Goal: Submit feedback/report problem: Submit feedback/report problem

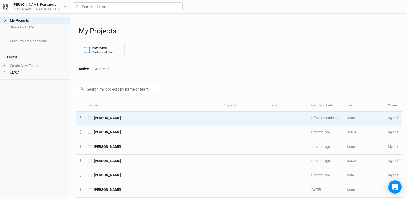
click at [105, 116] on span "[PERSON_NAME]" at bounding box center [107, 118] width 27 height 5
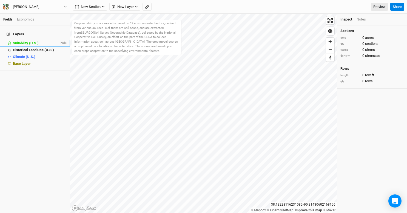
click at [25, 41] on span "Suitability (U.S.)" at bounding box center [26, 43] width 26 height 4
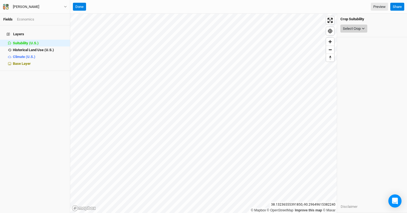
click at [362, 30] on button "Select Crop" at bounding box center [353, 29] width 27 height 8
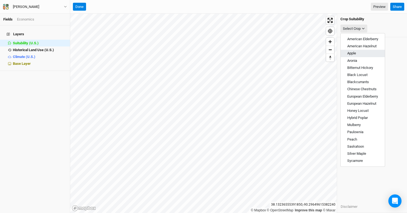
click at [355, 52] on span "Apple" at bounding box center [351, 53] width 9 height 4
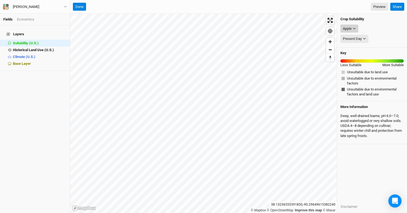
click at [354, 27] on icon "button" at bounding box center [353, 28] width 3 height 3
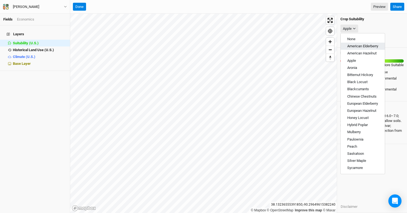
click at [353, 47] on span "American Elderberry" at bounding box center [362, 46] width 31 height 4
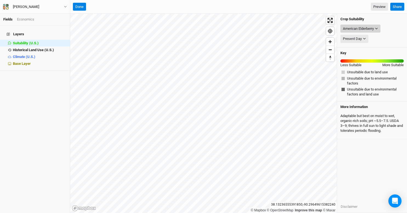
click at [376, 29] on icon "button" at bounding box center [376, 29] width 2 height 2
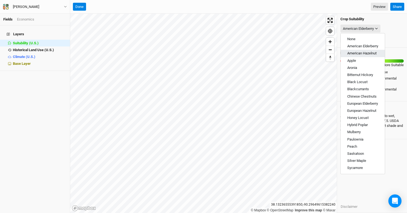
click at [362, 54] on span "American Hazelnut" at bounding box center [361, 53] width 29 height 4
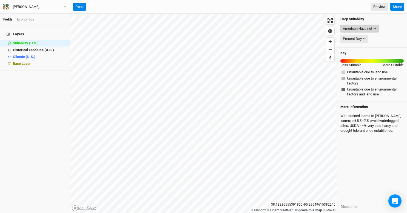
click at [376, 29] on button "American Hazelnut" at bounding box center [359, 29] width 38 height 8
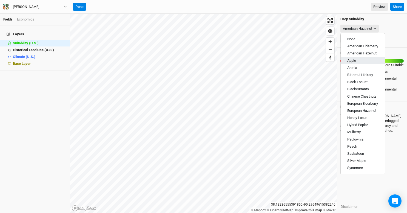
click at [359, 61] on button "Apple" at bounding box center [362, 60] width 44 height 7
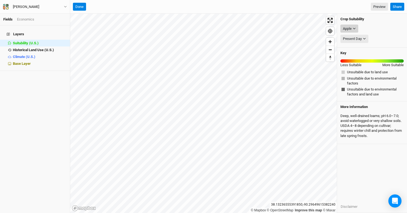
click at [355, 28] on icon "button" at bounding box center [354, 29] width 2 height 2
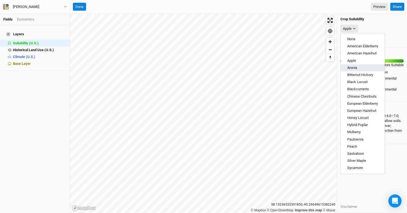
click at [348, 67] on span "Aronia" at bounding box center [352, 68] width 10 height 4
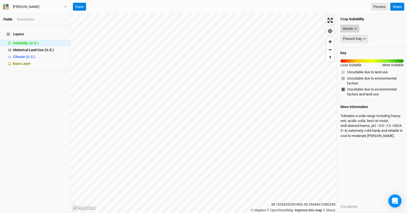
click at [356, 27] on icon "button" at bounding box center [354, 28] width 3 height 3
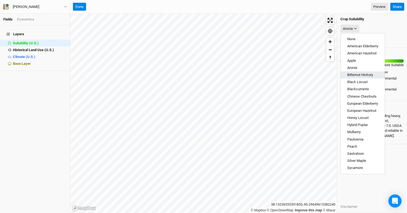
click at [366, 75] on span "Bitternut Hickory" at bounding box center [360, 75] width 26 height 4
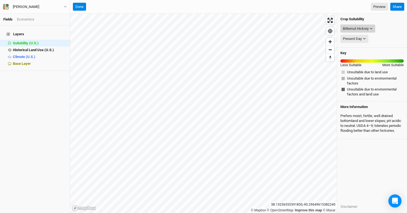
click at [369, 29] on button "Bitternut Hickory" at bounding box center [357, 29] width 35 height 8
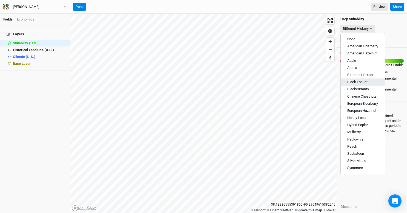
click at [357, 82] on span "Black Locust" at bounding box center [357, 82] width 20 height 4
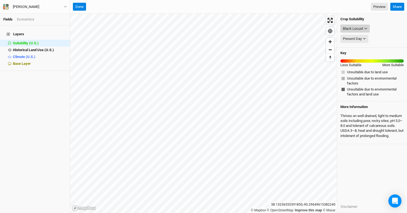
click at [364, 27] on icon "button" at bounding box center [365, 28] width 3 height 3
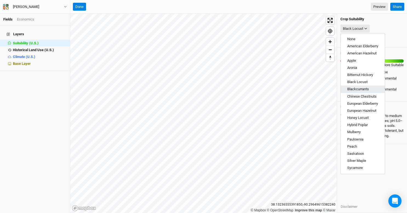
click at [361, 90] on span "Blackcurrants" at bounding box center [358, 89] width 22 height 4
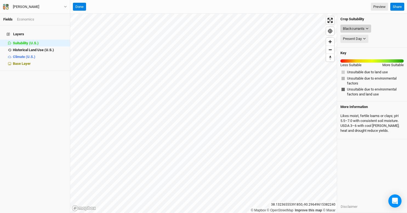
click at [367, 29] on icon "button" at bounding box center [366, 28] width 3 height 3
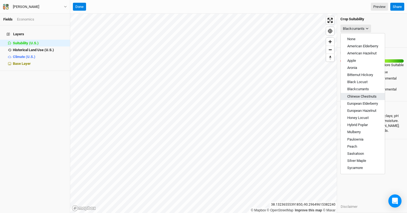
click at [364, 97] on span "Chinese Chestnuts" at bounding box center [361, 96] width 29 height 4
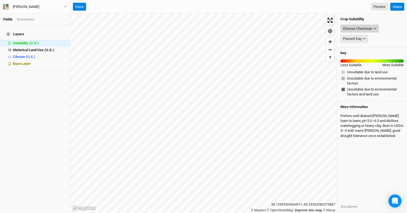
click at [375, 28] on icon "button" at bounding box center [374, 28] width 3 height 3
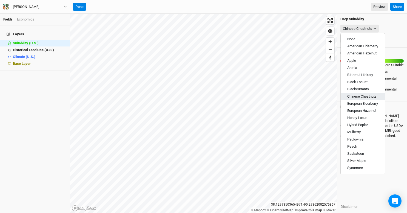
click at [364, 95] on span "Chinese Chestnuts" at bounding box center [361, 96] width 29 height 4
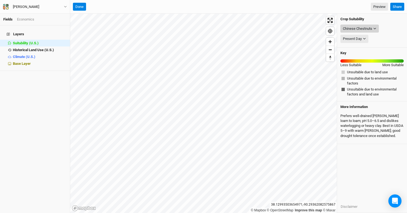
click at [374, 29] on icon "button" at bounding box center [374, 28] width 3 height 3
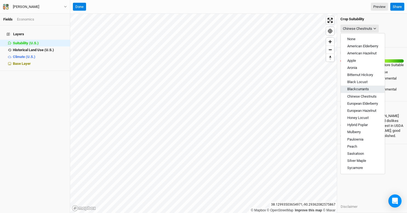
click at [358, 86] on button "Blackcurrants" at bounding box center [362, 89] width 44 height 7
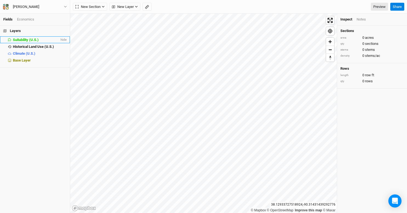
click at [26, 42] on div "Suitability (U.S.)" at bounding box center [36, 40] width 47 height 4
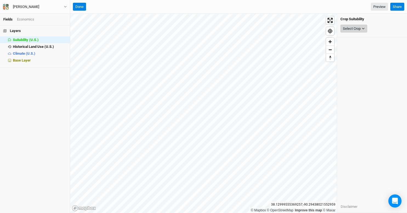
click at [361, 29] on button "Select Crop" at bounding box center [353, 29] width 27 height 8
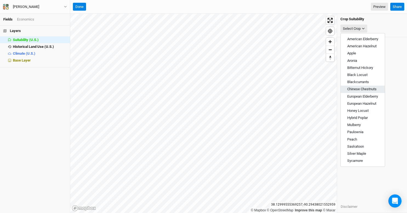
click at [367, 91] on span "Chinese Chestnuts" at bounding box center [361, 89] width 29 height 4
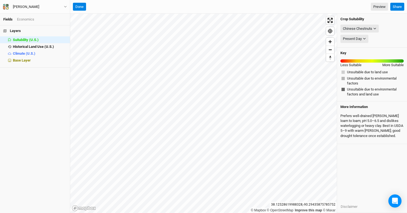
click at [360, 91] on span "Unsuitable due to environmental factors and land use" at bounding box center [375, 92] width 56 height 10
click at [369, 29] on div "Chinese Chestnuts" at bounding box center [356, 28] width 29 height 5
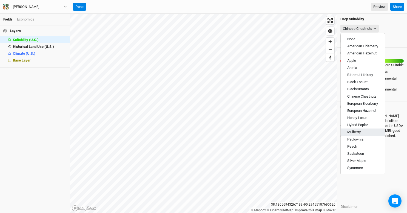
click at [355, 131] on span "Mulberry" at bounding box center [353, 132] width 13 height 4
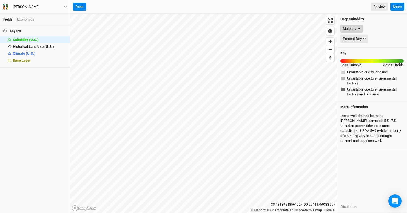
click at [360, 28] on icon "button" at bounding box center [358, 28] width 3 height 3
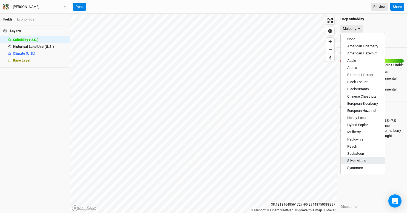
click at [358, 160] on span "Silver Maple" at bounding box center [356, 161] width 19 height 4
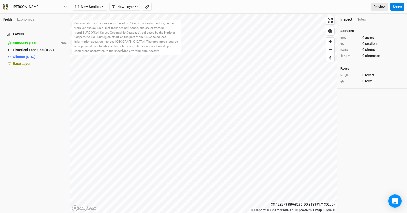
click at [26, 41] on span "Suitability (U.S.)" at bounding box center [26, 43] width 26 height 4
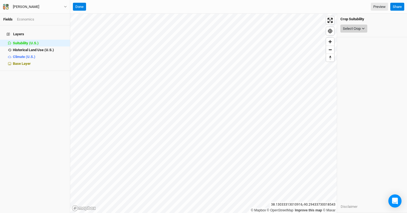
click at [363, 26] on button "Select Crop" at bounding box center [353, 29] width 27 height 8
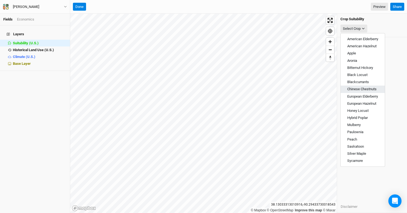
click at [365, 88] on span "Chinese Chestnuts" at bounding box center [361, 89] width 29 height 4
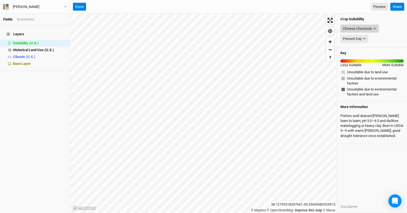
click at [374, 30] on button "Chinese Chestnuts" at bounding box center [359, 29] width 38 height 8
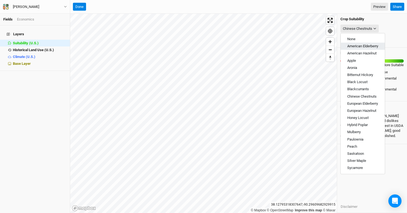
click at [370, 45] on span "American Elderberry" at bounding box center [362, 46] width 31 height 4
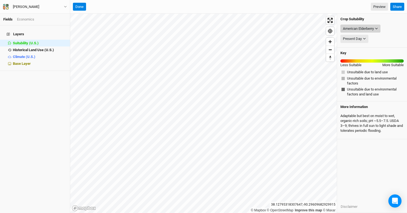
click at [374, 29] on button "American Elderberry" at bounding box center [360, 29] width 40 height 8
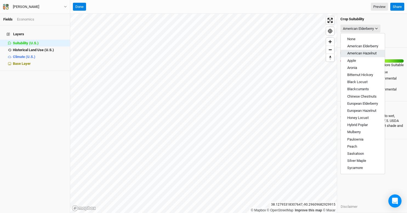
click at [367, 55] on span "American Hazelnut" at bounding box center [361, 53] width 29 height 4
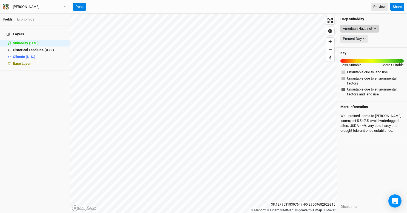
click at [375, 26] on button "American Hazelnut" at bounding box center [359, 29] width 38 height 8
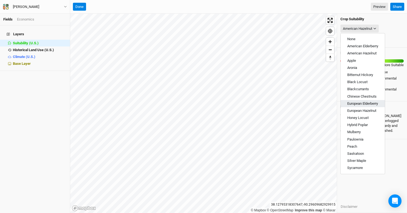
click at [352, 100] on button "European Elderberry" at bounding box center [362, 103] width 44 height 7
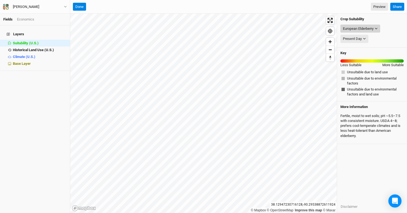
click at [375, 28] on icon "button" at bounding box center [375, 28] width 3 height 3
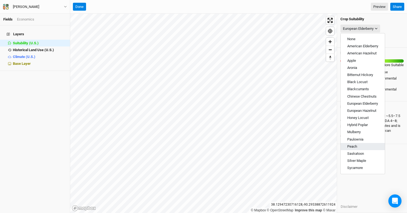
click at [358, 150] on button "Peach" at bounding box center [362, 146] width 44 height 7
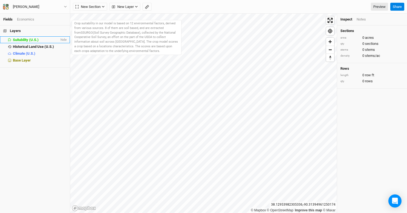
click at [21, 40] on span "Suitability (U.S.)" at bounding box center [26, 40] width 26 height 4
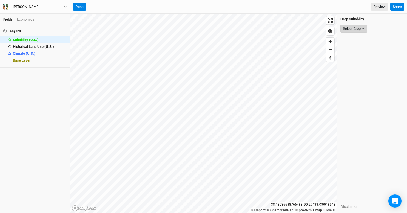
click at [361, 31] on button "Select Crop" at bounding box center [353, 29] width 27 height 8
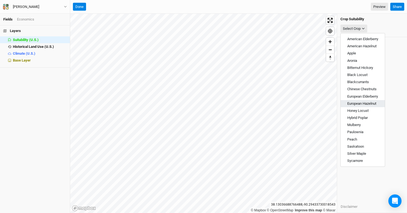
click at [363, 102] on span "European Hazelnut" at bounding box center [361, 104] width 29 height 4
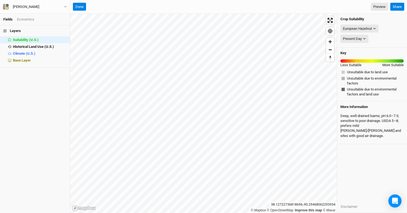
click at [390, 87] on div "Key Less Suitable More Suitable Unsuitable due to land use Unsuitable due to en…" at bounding box center [372, 75] width 70 height 54
click at [374, 27] on button "European Hazelnut" at bounding box center [359, 29] width 38 height 8
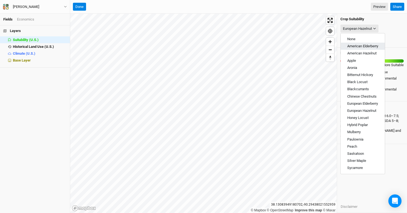
click at [360, 45] on span "American Elderberry" at bounding box center [362, 46] width 31 height 4
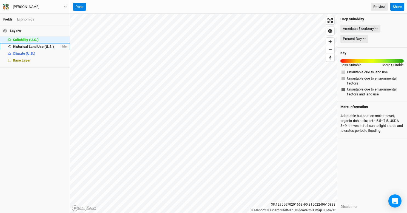
click at [46, 47] on span "Historical Land Use (U.S.)" at bounding box center [33, 47] width 41 height 4
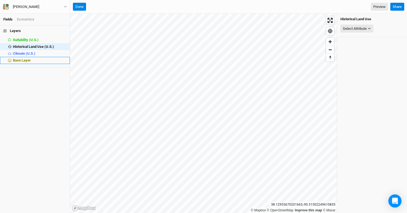
click at [20, 60] on span "Base Layer" at bounding box center [22, 60] width 18 height 4
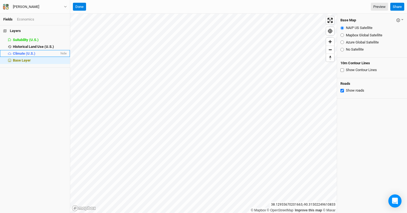
click at [19, 54] on span "Climate (U.S.)" at bounding box center [24, 53] width 22 height 4
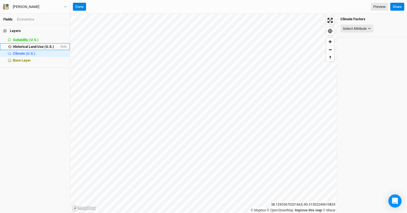
click at [27, 45] on span "Historical Land Use (U.S.)" at bounding box center [33, 47] width 41 height 4
click at [23, 34] on h4 "Layers" at bounding box center [35, 30] width 70 height 11
click at [15, 30] on h4 "Layers" at bounding box center [35, 30] width 70 height 11
click at [10, 19] on link "Fields" at bounding box center [7, 19] width 9 height 4
click at [79, 10] on button "Done" at bounding box center [79, 7] width 13 height 8
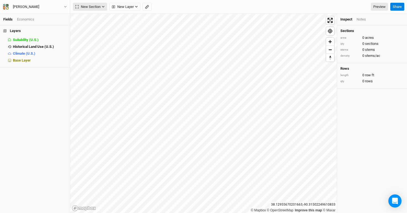
click at [102, 9] on button "New Section" at bounding box center [90, 7] width 34 height 8
click at [132, 6] on span "New Layer" at bounding box center [123, 6] width 22 height 5
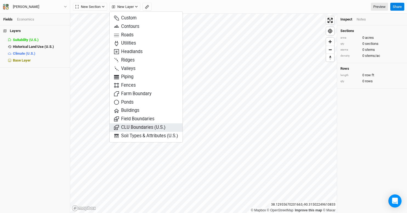
click at [145, 127] on span "CLU Boundaries (U.S.)" at bounding box center [139, 128] width 51 height 6
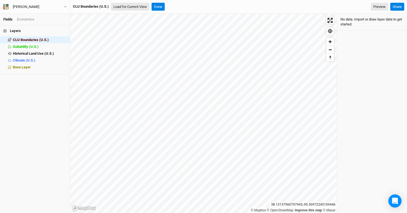
click at [139, 8] on button "Load for Current View" at bounding box center [130, 7] width 38 height 8
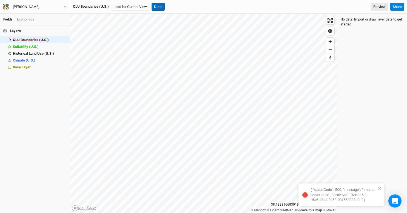
click at [159, 7] on button "Done" at bounding box center [157, 7] width 13 height 8
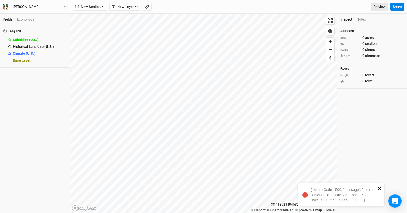
click at [378, 190] on icon "close" at bounding box center [379, 188] width 3 height 3
click at [103, 8] on icon "button" at bounding box center [103, 6] width 3 height 3
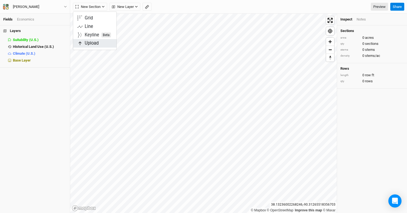
click at [92, 43] on span "Upload" at bounding box center [87, 43] width 21 height 6
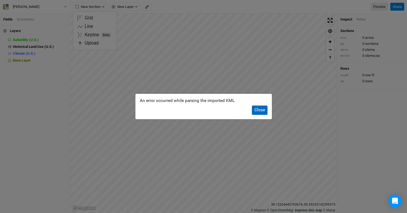
click at [262, 109] on button "Close" at bounding box center [260, 110] width 16 height 9
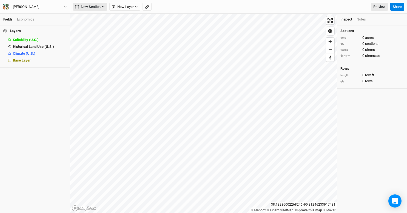
click at [103, 6] on icon "button" at bounding box center [103, 6] width 3 height 3
click at [126, 7] on span "New Layer" at bounding box center [123, 6] width 22 height 5
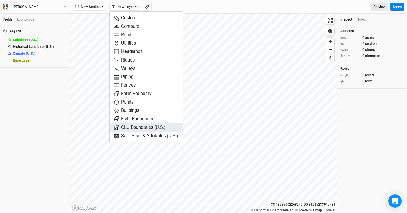
click at [134, 129] on span "CLU Boundaries (U.S.)" at bounding box center [139, 128] width 51 height 6
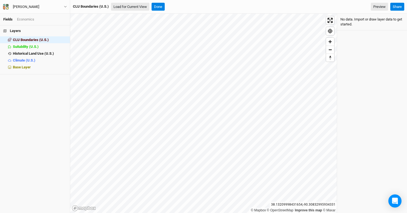
click at [131, 5] on button "Load for Current View" at bounding box center [130, 7] width 38 height 8
click at [381, 188] on icon "close" at bounding box center [379, 188] width 4 height 4
click at [159, 6] on button "Done" at bounding box center [157, 7] width 13 height 8
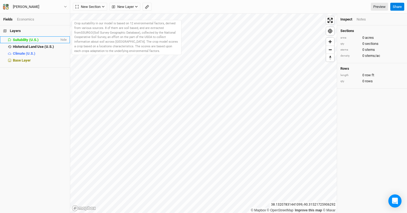
click at [22, 40] on span "Suitability (U.S.)" at bounding box center [26, 40] width 26 height 4
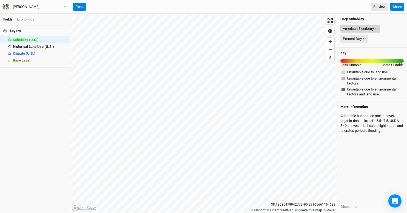
click at [379, 28] on button "American Elderberry" at bounding box center [360, 29] width 40 height 8
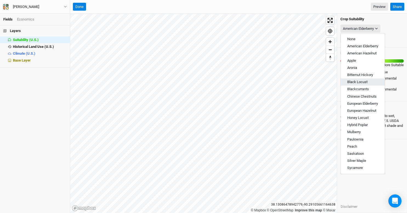
click at [353, 80] on button "Black Locust" at bounding box center [362, 82] width 44 height 7
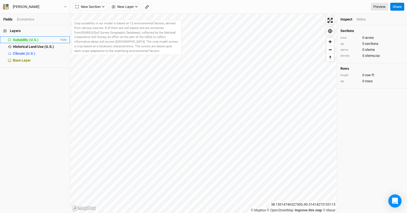
click at [28, 39] on span "Suitability (U.S.)" at bounding box center [26, 40] width 26 height 4
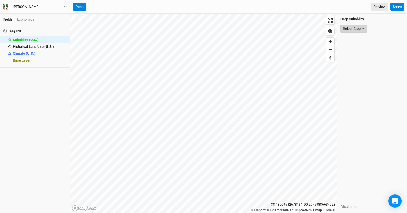
click at [363, 26] on button "Select Crop" at bounding box center [353, 29] width 27 height 8
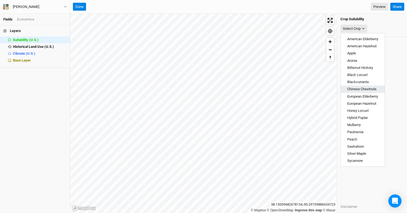
click at [358, 89] on span "Chinese Chestnuts" at bounding box center [361, 89] width 29 height 4
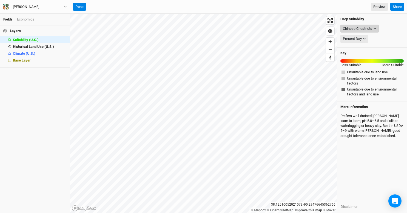
click at [375, 27] on icon "button" at bounding box center [374, 28] width 3 height 3
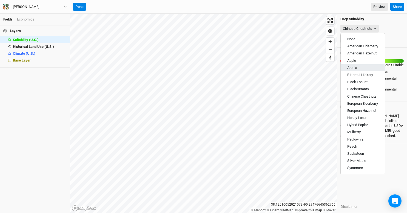
click at [352, 67] on span "Aronia" at bounding box center [352, 68] width 10 height 4
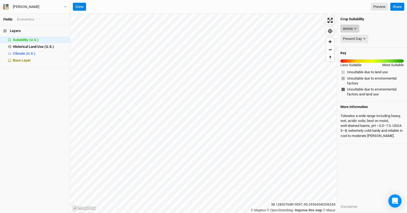
click at [357, 27] on button "Aronia" at bounding box center [349, 29] width 19 height 8
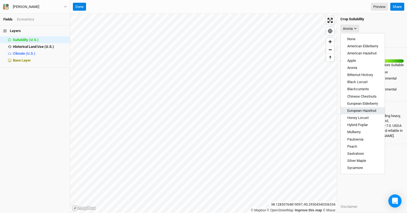
click at [358, 109] on span "European Hazelnut" at bounding box center [361, 111] width 29 height 4
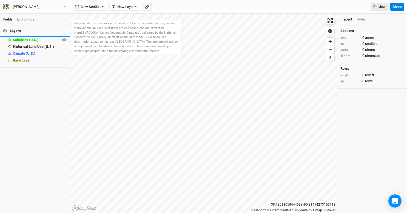
click at [27, 36] on li "Suitability (U.S.) hide" at bounding box center [35, 39] width 70 height 7
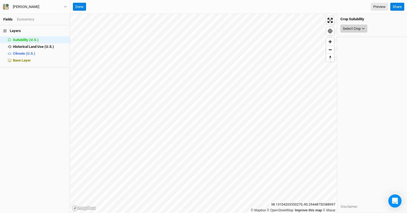
click at [359, 29] on div "Select Crop" at bounding box center [351, 28] width 18 height 5
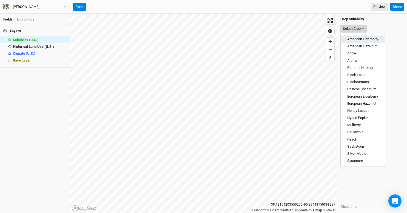
click at [360, 38] on span "American Elderberry" at bounding box center [362, 39] width 31 height 4
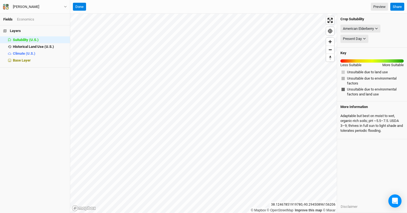
click at [14, 119] on div "Layers Suitability (U.S.) hide Historical Land Use (U.S.) hide Climate (U.S.) h…" at bounding box center [35, 119] width 70 height 188
click at [47, 9] on button "[PERSON_NAME]" at bounding box center [35, 7] width 64 height 6
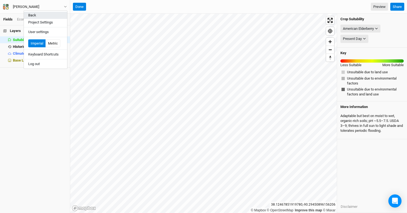
click at [33, 14] on button "Back" at bounding box center [45, 15] width 43 height 7
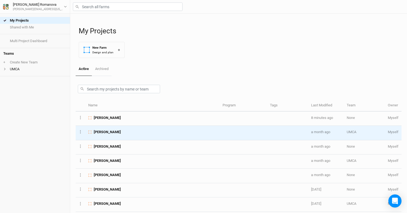
click at [103, 133] on span "Otis Miller" at bounding box center [107, 132] width 27 height 5
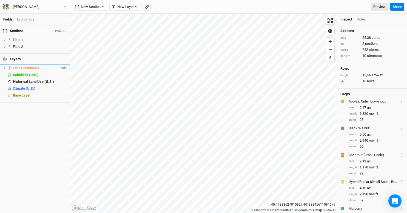
click at [32, 67] on span "Field Boundaries" at bounding box center [26, 68] width 26 height 4
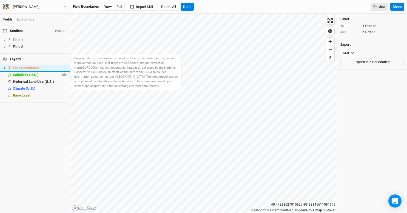
click at [28, 75] on span "Suitability (U.S.)" at bounding box center [26, 75] width 26 height 4
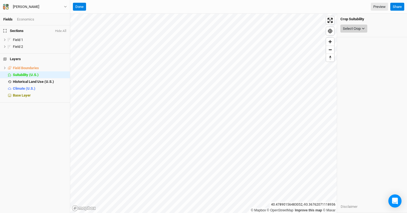
click at [365, 25] on button "Select Crop" at bounding box center [353, 29] width 27 height 8
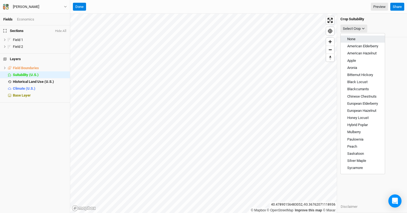
click at [355, 39] on span "None" at bounding box center [351, 39] width 8 height 4
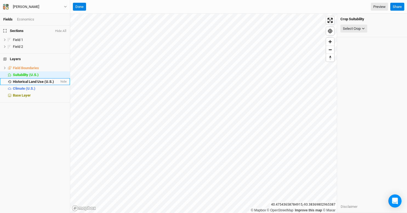
click at [25, 81] on span "Historical Land Use (U.S.)" at bounding box center [33, 82] width 41 height 4
click at [358, 28] on div "Select Attribute" at bounding box center [354, 28] width 24 height 5
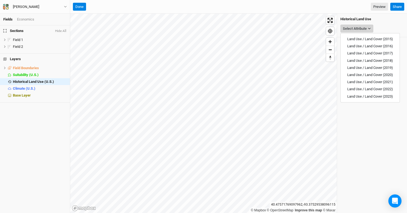
click at [358, 28] on div "Select Attribute" at bounding box center [354, 28] width 24 height 5
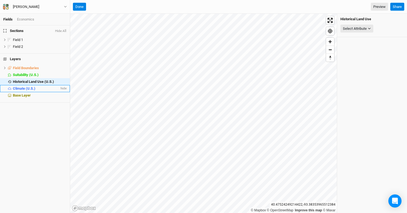
click at [20, 88] on span "Climate (U.S.)" at bounding box center [24, 89] width 22 height 4
click at [358, 27] on div "Select Attribute" at bounding box center [354, 28] width 24 height 5
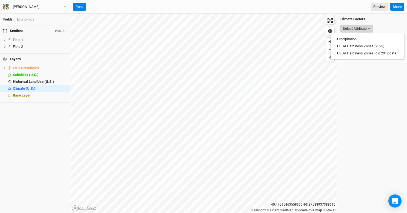
click at [358, 27] on div "Select Attribute" at bounding box center [354, 28] width 24 height 5
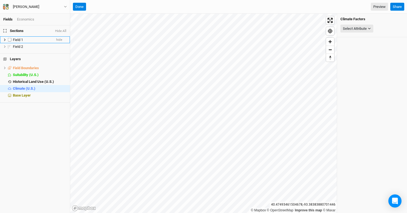
click at [16, 38] on span "Field 1" at bounding box center [18, 40] width 10 height 4
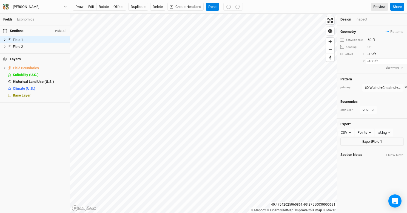
click at [369, 62] on input "-100" at bounding box center [389, 61] width 48 height 6
drag, startPoint x: 374, startPoint y: 61, endPoint x: 355, endPoint y: 60, distance: 20.0
click at [355, 60] on div "Y -100 ft" at bounding box center [371, 61] width 63 height 6
type input "-320"
click at [370, 60] on input "-100" at bounding box center [389, 61] width 48 height 6
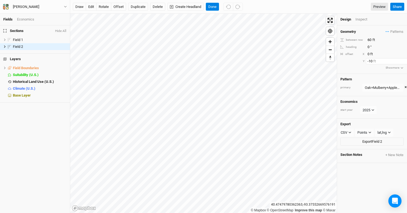
type input "-1"
click at [375, 61] on input "-100" at bounding box center [389, 61] width 48 height 6
type input "-1"
type input "-320"
click at [21, 45] on span "Field 2" at bounding box center [18, 47] width 10 height 4
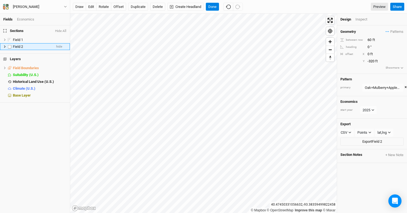
click at [9, 45] on label at bounding box center [9, 46] width 7 height 7
click at [9, 45] on input "checkbox" at bounding box center [10, 47] width 4 height 4
checkbox input "true"
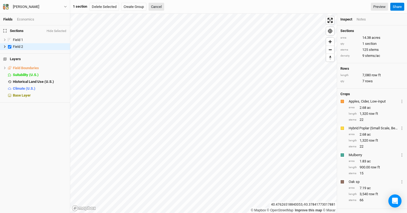
click at [359, 19] on div "Notes" at bounding box center [360, 19] width 9 height 5
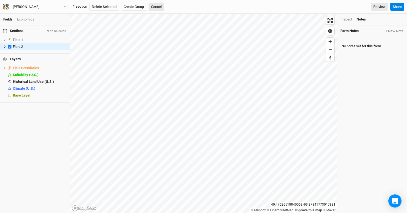
click at [345, 20] on div "Inspect" at bounding box center [346, 19] width 12 height 5
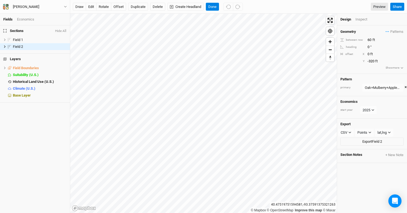
click at [367, 65] on div "Geometry Patterns Oak+Mulberry+Apple+Poplar view Wulnut+Chestnut+Persimon+Popla…" at bounding box center [372, 49] width 70 height 48
click at [374, 61] on input "-320" at bounding box center [389, 61] width 48 height 6
drag, startPoint x: 375, startPoint y: 62, endPoint x: 344, endPoint y: 62, distance: 30.9
click at [344, 62] on div "Y -320 ft" at bounding box center [371, 61] width 63 height 6
type input "-320"
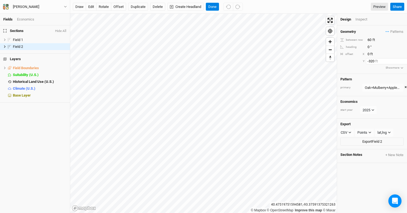
click at [374, 60] on input "-320" at bounding box center [389, 61] width 48 height 6
type input "0"
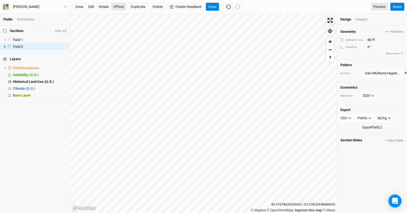
click at [122, 5] on button "offset" at bounding box center [118, 7] width 15 height 8
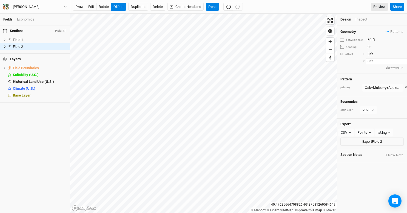
click at [369, 62] on input "0" at bounding box center [389, 61] width 48 height 6
type input "-320"
click at [373, 173] on div "Geometry Patterns Oak+Mulberry+Apple+Poplar view Wulnut+Chestnut+Persimon+Popla…" at bounding box center [372, 119] width 70 height 188
click at [210, 7] on button "Done" at bounding box center [212, 7] width 13 height 8
click at [122, 5] on button "offset" at bounding box center [118, 7] width 15 height 8
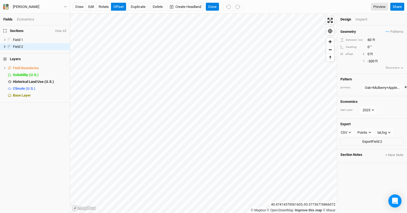
click at [365, 64] on div "Y -320 ft" at bounding box center [371, 61] width 63 height 6
click at [369, 62] on input "-320" at bounding box center [389, 61] width 48 height 6
click at [372, 60] on input "-2000" at bounding box center [389, 61] width 48 height 6
click at [371, 63] on input "-200" at bounding box center [389, 61] width 48 height 6
click at [371, 62] on input "-250" at bounding box center [389, 61] width 48 height 6
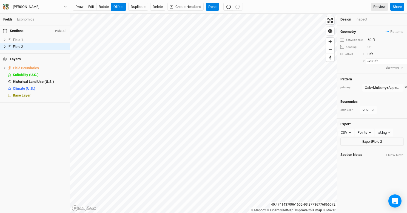
type input "-280"
click at [214, 7] on button "Done" at bounding box center [212, 7] width 13 height 8
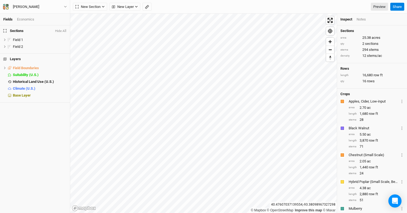
click at [342, 19] on div "Inspect" at bounding box center [346, 19] width 12 height 5
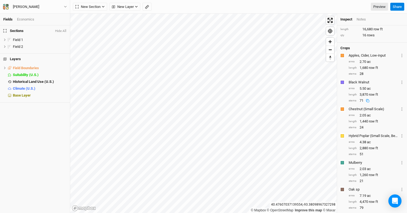
scroll to position [53, 0]
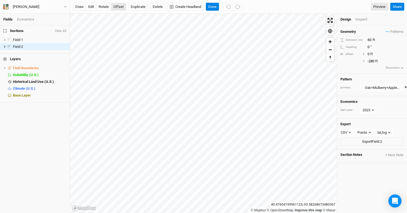
click at [117, 8] on button "offset" at bounding box center [118, 7] width 15 height 8
click at [374, 60] on input "-280" at bounding box center [389, 61] width 48 height 6
click at [379, 78] on h4 "Pattern" at bounding box center [371, 79] width 63 height 4
click at [374, 62] on input "-282" at bounding box center [389, 61] width 48 height 6
type input "-285"
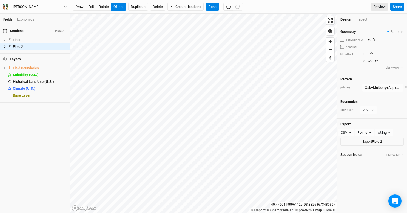
click at [348, 68] on div "Geometry Patterns Oak+Mulberry+Apple+Poplar view Wulnut+Chestnut+Persimon+Popla…" at bounding box center [372, 49] width 70 height 48
click at [217, 8] on button "Done" at bounding box center [212, 7] width 13 height 8
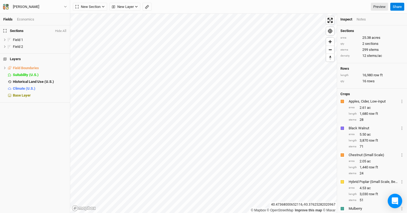
click at [395, 200] on icon "Open Intercom Messenger" at bounding box center [394, 201] width 6 height 7
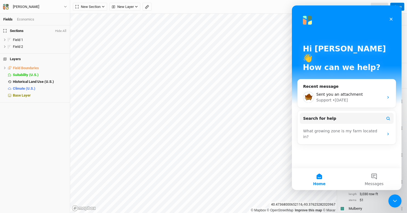
scroll to position [0, 0]
click at [341, 97] on div "• 3w ago" at bounding box center [339, 100] width 15 height 6
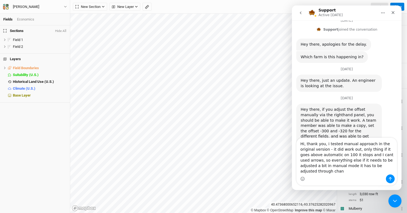
scroll to position [313, 0]
click at [356, 150] on textarea "Hi, thank you, i tested manual approach in the original version - it did work o…" at bounding box center [346, 156] width 100 height 37
drag, startPoint x: 358, startPoint y: 149, endPoint x: 376, endPoint y: 149, distance: 17.5
click at [376, 149] on textarea "Hi, thank you, i tested manual approach in the original version - it did work o…" at bounding box center [346, 153] width 100 height 42
type textarea "Hi, thank you, i tested manual approach in the original version - it did work o…"
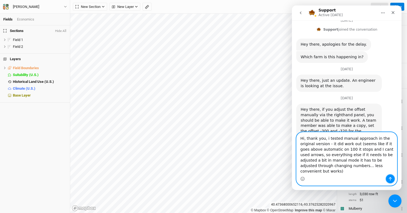
click at [389, 179] on icon "Send a message…" at bounding box center [390, 179] width 4 height 4
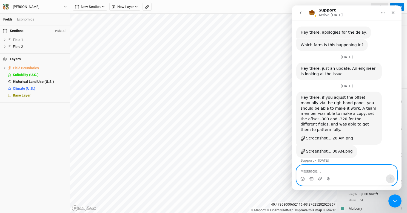
scroll to position [347, 0]
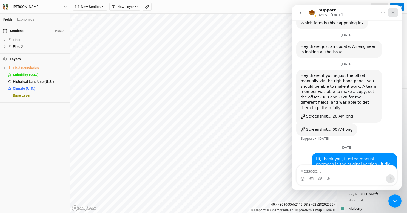
click at [395, 11] on div "Close" at bounding box center [393, 13] width 10 height 10
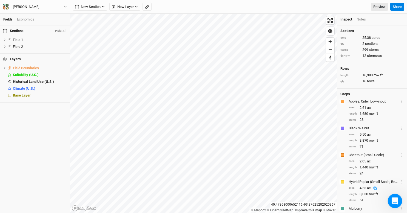
click at [392, 200] on icon "Open Intercom Messenger" at bounding box center [393, 200] width 9 height 9
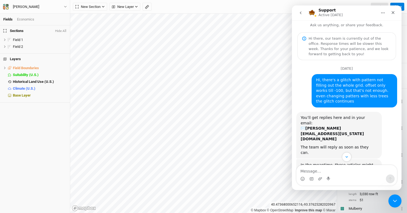
scroll to position [0, 0]
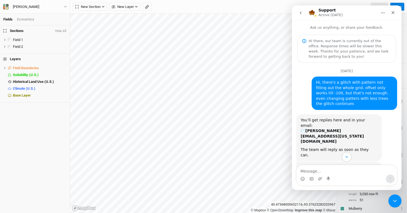
click at [301, 13] on icon "go back" at bounding box center [300, 13] width 4 height 4
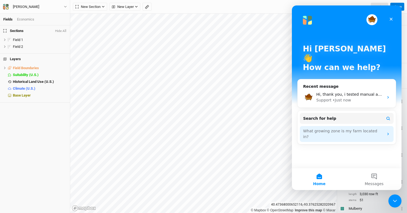
click at [339, 128] on div "What growing zone is my farm located in?" at bounding box center [343, 133] width 80 height 11
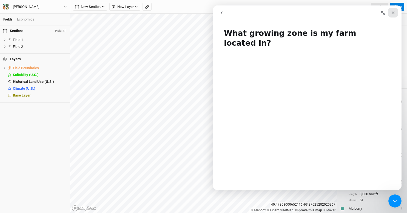
click at [391, 12] on icon "Close" at bounding box center [392, 12] width 4 height 4
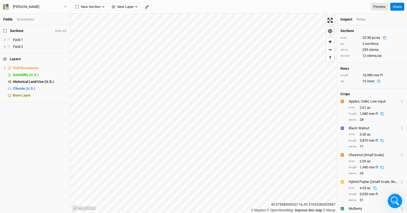
click at [392, 200] on icon "Open Intercom Messenger" at bounding box center [393, 200] width 9 height 9
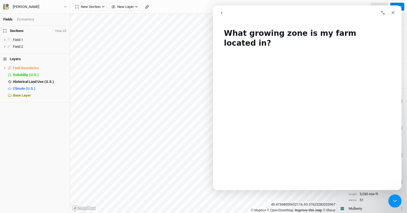
click at [221, 13] on icon "go back" at bounding box center [222, 12] width 2 height 3
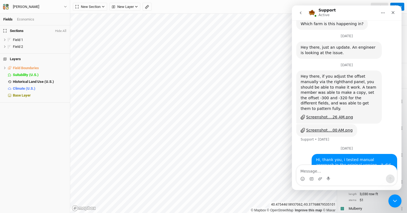
scroll to position [347, 0]
click at [307, 173] on textarea "Message…" at bounding box center [346, 169] width 100 height 9
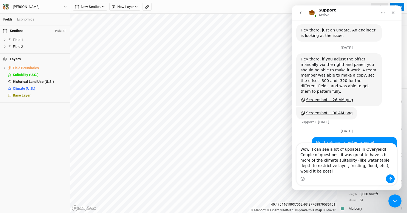
scroll to position [369, 0]
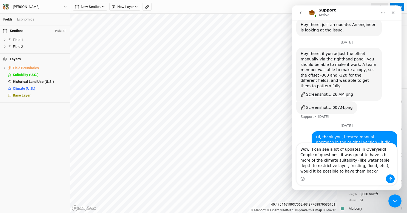
type textarea "Wow, I can see a lot of updates in Overyield! Couple of questions, it was great…"
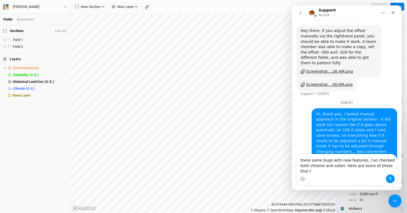
scroll to position [397, 0]
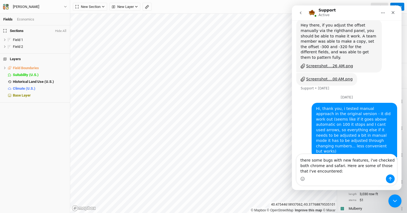
type textarea "there some bugs with new features, i've checked both chrome and safari. Here ar…"
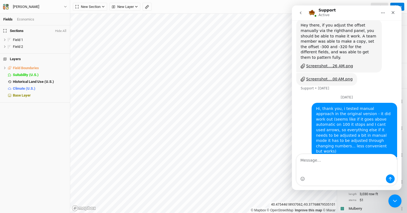
scroll to position [409, 0]
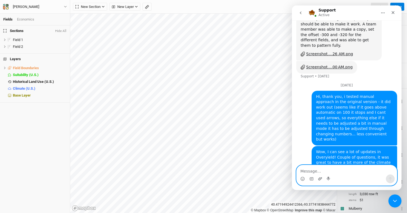
click at [319, 178] on icon "Upload attachment" at bounding box center [320, 178] width 4 height 3
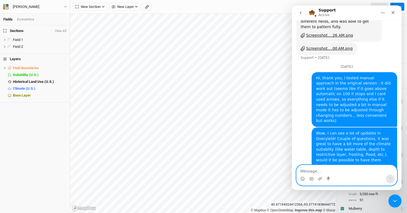
scroll to position [428, 0]
click at [346, 173] on textarea "Message…" at bounding box center [346, 169] width 100 height 9
click at [47, 8] on button "Otis Miller" at bounding box center [35, 7] width 64 height 6
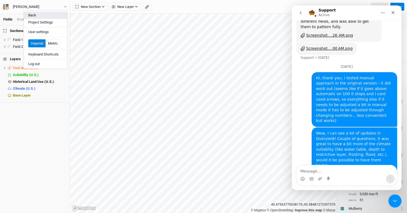
click at [34, 16] on button "Back" at bounding box center [45, 15] width 43 height 7
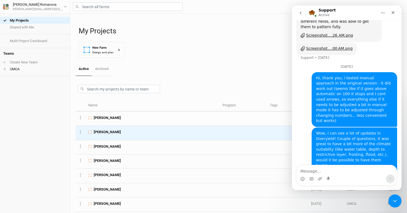
click at [107, 133] on span "[PERSON_NAME]" at bounding box center [107, 132] width 27 height 5
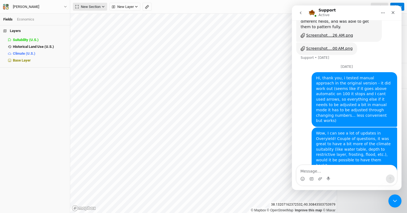
click at [104, 7] on icon "button" at bounding box center [103, 7] width 2 height 2
click at [88, 45] on span "Upload" at bounding box center [87, 43] width 21 height 6
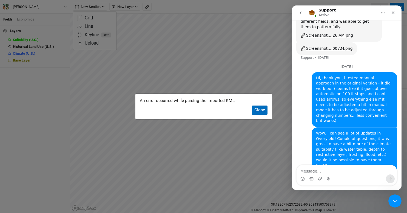
click at [264, 111] on button "Close" at bounding box center [260, 110] width 16 height 9
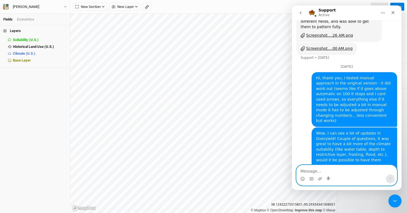
click at [318, 171] on textarea "Message…" at bounding box center [346, 169] width 100 height 9
type textarea "1)"
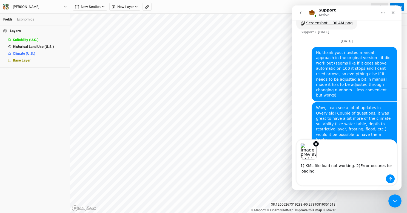
scroll to position [453, 0]
click at [372, 166] on textarea "1) KML file load not working. 2)Error occures for loading" at bounding box center [346, 167] width 100 height 15
type textarea "1) KML file load not working. 2)Error occurs for loading"
click at [137, 5] on icon "button" at bounding box center [136, 6] width 3 height 3
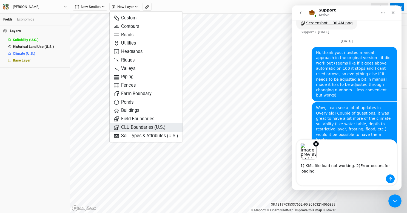
click at [151, 126] on span "CLU Boundaries (U.S.)" at bounding box center [139, 128] width 51 height 6
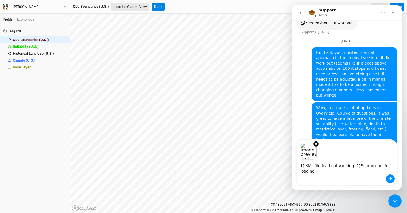
click at [141, 7] on button "Load for Current View" at bounding box center [130, 7] width 38 height 8
click at [393, 201] on icon "Close Intercom Messenger" at bounding box center [393, 200] width 7 height 7
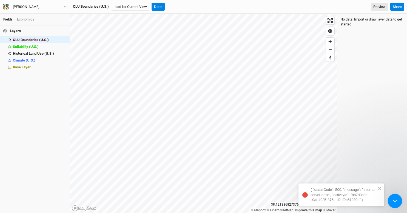
scroll to position [433, 0]
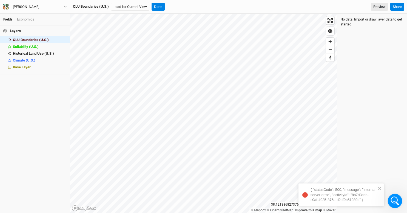
click at [393, 201] on icon "Open Intercom Messenger" at bounding box center [394, 200] width 4 height 4
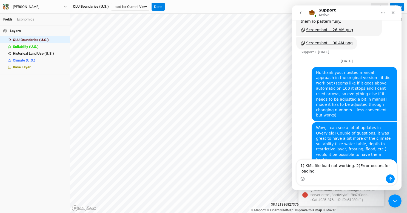
click at [324, 172] on textarea "1) KML file load not working. 2)Error occurs for loading" at bounding box center [346, 167] width 100 height 15
type textarea "1) KML file load not working. 2)Error occurs for loading CLU Boundaries "Load f…"
click at [132, 8] on button "Load for Current View" at bounding box center [130, 7] width 38 height 8
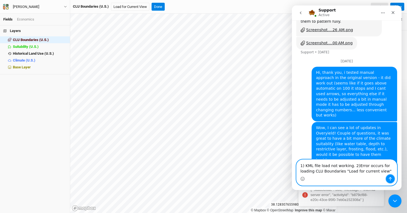
click at [388, 180] on icon "Send a message…" at bounding box center [390, 179] width 4 height 4
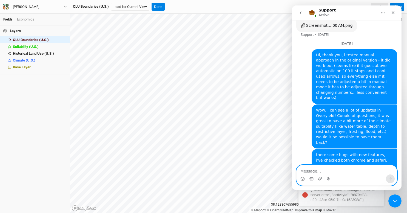
scroll to position [451, 0]
click at [339, 174] on textarea "Message…" at bounding box center [346, 169] width 100 height 9
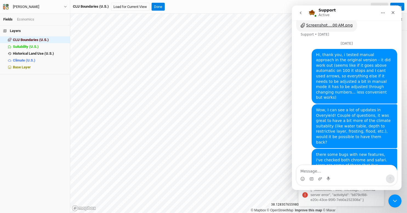
click at [322, 180] on div "Intercom messenger" at bounding box center [346, 179] width 100 height 9
click at [319, 179] on icon "Upload attachment" at bounding box center [320, 179] width 4 height 4
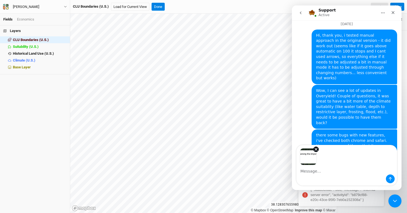
scroll to position [471, 0]
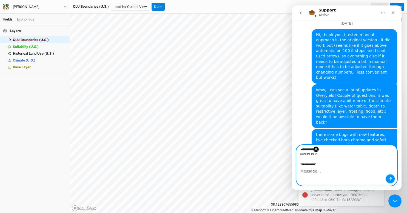
click at [388, 179] on icon "Send a message…" at bounding box center [390, 179] width 4 height 4
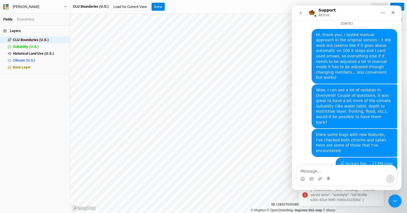
scroll to position [474, 0]
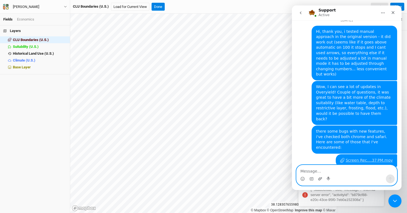
click at [319, 180] on icon "Upload attachment" at bounding box center [320, 179] width 4 height 4
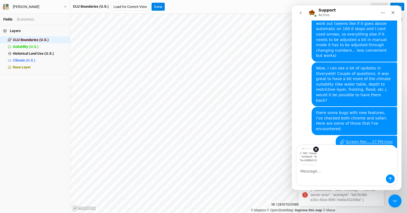
scroll to position [494, 0]
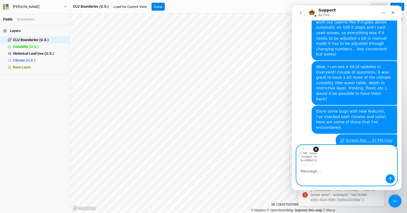
click at [391, 178] on icon "Send a message…" at bounding box center [390, 179] width 4 height 4
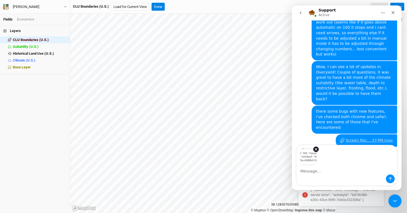
scroll to position [501, 0]
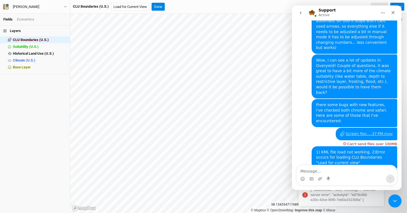
click at [190, 5] on div "CLU Boundaries (U.S.) Load for Current View Done Preview" at bounding box center [230, 7] width 315 height 8
click at [161, 4] on button "Done" at bounding box center [157, 7] width 13 height 8
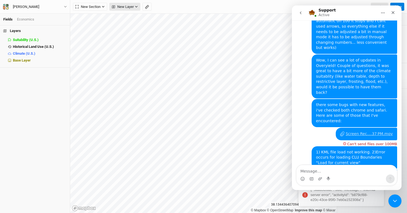
click at [136, 7] on icon "button" at bounding box center [136, 7] width 2 height 2
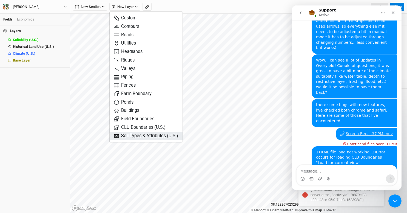
click at [158, 136] on span "Soil Types & Attributes (U.S.)" at bounding box center [146, 136] width 64 height 6
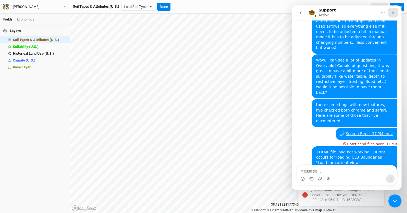
click at [391, 12] on icon "Close" at bounding box center [392, 12] width 4 height 4
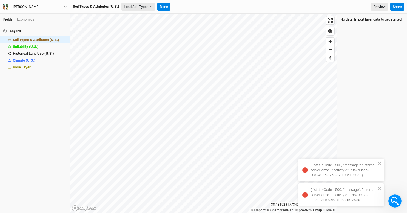
click at [143, 7] on button "Load Soil Types" at bounding box center [138, 7] width 34 height 8
click at [143, 16] on button "Load for Current View" at bounding box center [143, 16] width 43 height 7
click at [381, 163] on icon "close" at bounding box center [379, 164] width 4 height 4
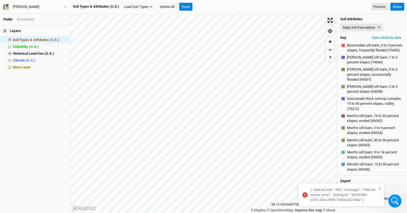
click at [377, 188] on div "{ "statusCode": 500, "message": "Internal server error", "activityId": "b879cf8…" at bounding box center [338, 195] width 77 height 18
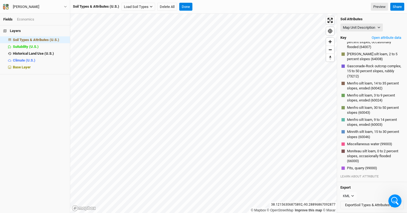
scroll to position [0, 0]
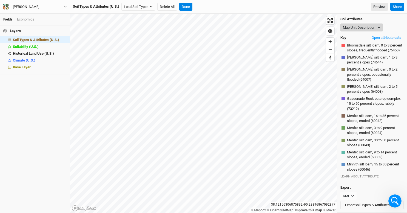
click at [381, 25] on button "Map Unit Description" at bounding box center [361, 28] width 42 height 8
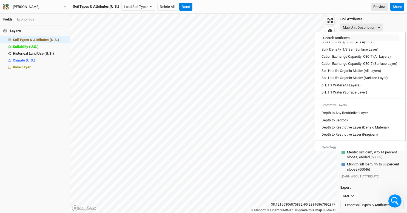
scroll to position [98, 0]
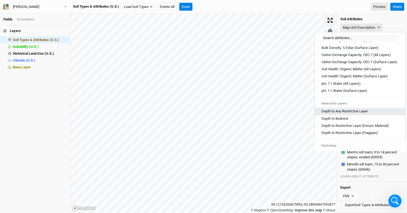
click at [350, 114] on Layer "Depth to Any Restrictive Layer" at bounding box center [344, 111] width 46 height 5
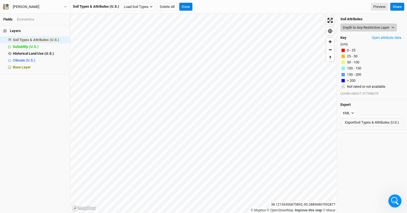
click at [384, 30] on button "Depth to Any Restrictive Layer" at bounding box center [368, 28] width 56 height 8
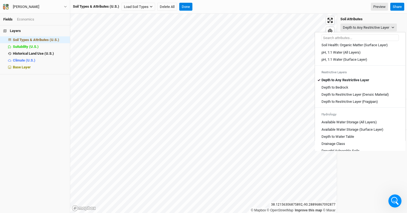
scroll to position [130, 0]
click at [336, 90] on Bedrock "Depth to Bedrock" at bounding box center [334, 87] width 27 height 5
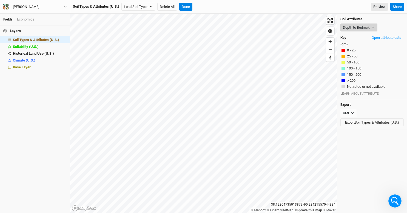
click at [370, 26] on button "Depth to Bedrock" at bounding box center [358, 28] width 37 height 8
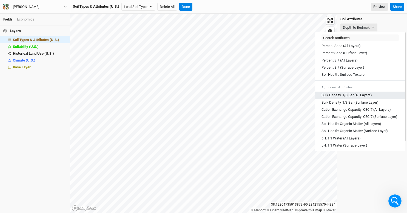
scroll to position [58, 0]
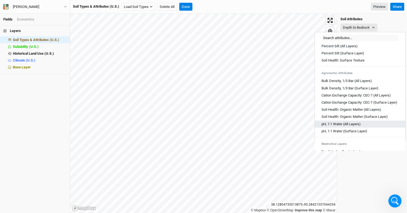
click at [347, 127] on Layers\) "pH, 1:1 Water (All Layers)" at bounding box center [340, 124] width 39 height 5
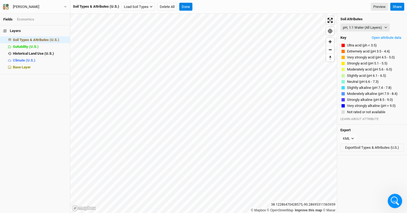
click at [393, 201] on icon "Open Intercom Messenger" at bounding box center [393, 200] width 9 height 9
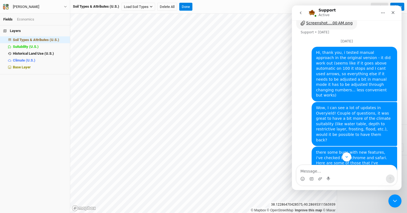
scroll to position [453, 0]
click at [386, 151] on div "there some bugs with new features, i've checked both chrome and safari. Here ar…" at bounding box center [354, 161] width 77 height 21
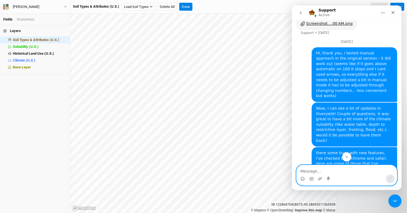
click at [325, 172] on textarea "Message…" at bounding box center [346, 169] width 100 height 9
click at [319, 171] on textarea "I found the soil attributes!" at bounding box center [346, 169] width 100 height 9
click at [322, 171] on textarea "I found the soil attributes!" at bounding box center [346, 169] width 100 height 9
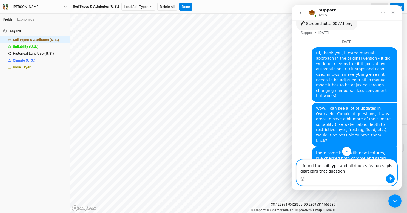
click at [306, 171] on textarea "I found the soil type and attributes features. pls disrecard that question" at bounding box center [346, 167] width 100 height 15
click at [348, 169] on textarea "I found the soil type and attributes features. pls disregard that question" at bounding box center [346, 167] width 100 height 15
type textarea "I found the soil type and attributes features. pls disregard that question"
click at [390, 180] on icon "Send a message…" at bounding box center [389, 179] width 3 height 4
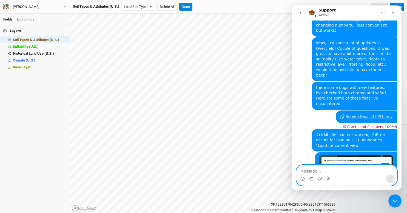
scroll to position [519, 0]
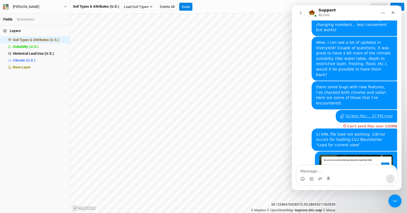
click at [226, 5] on div "Soil Types & Attributes (U.S.) Load Soil Types Load for Current View Delete All…" at bounding box center [230, 7] width 315 height 8
click at [395, 13] on div "Close" at bounding box center [393, 13] width 10 height 10
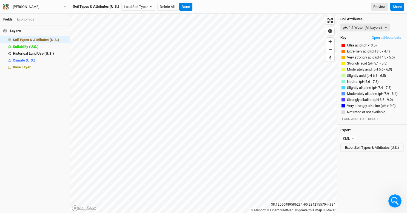
click at [379, 23] on div "Soil Attributes pH, 1:1 Water (All Layers) Map Unit Description Minor Component…" at bounding box center [372, 69] width 70 height 111
click at [378, 25] on button "pH, 1:1 Water (All Layers)" at bounding box center [364, 28] width 49 height 8
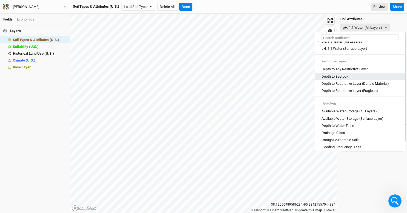
scroll to position [142, 0]
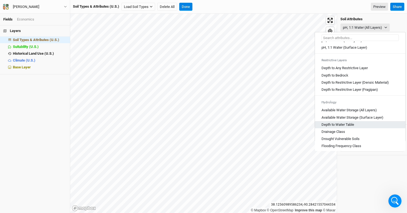
click at [348, 127] on Table "Depth to Water Table" at bounding box center [337, 124] width 33 height 5
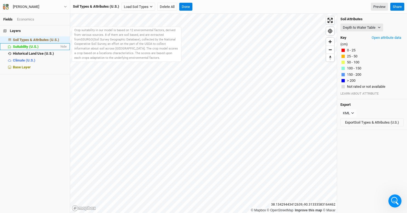
click at [29, 48] on span "Suitability (U.S.)" at bounding box center [26, 47] width 26 height 4
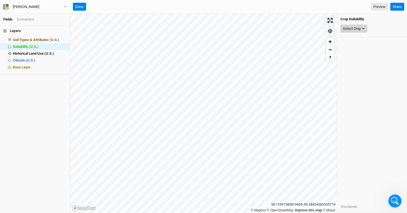
click at [361, 30] on button "Select Crop" at bounding box center [353, 29] width 27 height 8
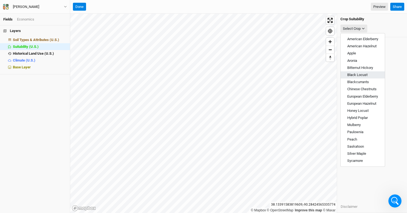
click at [357, 76] on span "Black Locust" at bounding box center [357, 75] width 20 height 4
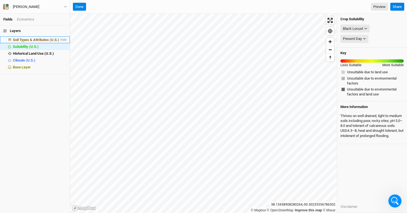
click at [47, 38] on span "Soil Types & Attributes (U.S.)" at bounding box center [36, 40] width 46 height 4
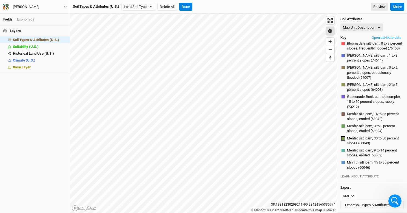
scroll to position [41, 0]
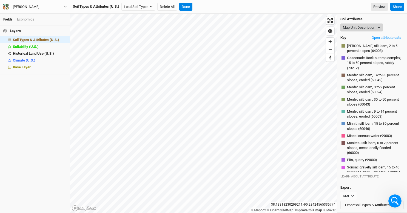
click at [377, 28] on button "Map Unit Description" at bounding box center [361, 28] width 42 height 8
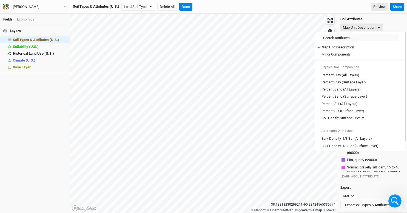
click at [391, 21] on div "Soil Attributes Map Unit Description Key Open attribute data Bloomsdale silt lo…" at bounding box center [372, 98] width 70 height 169
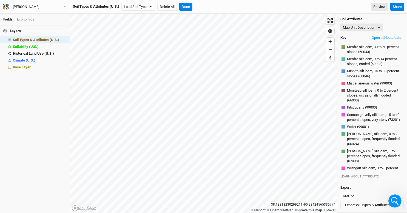
scroll to position [53, 0]
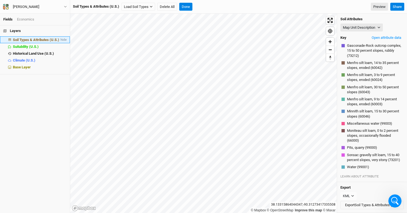
click at [32, 40] on span "Soil Types & Attributes (U.S.)" at bounding box center [36, 40] width 46 height 4
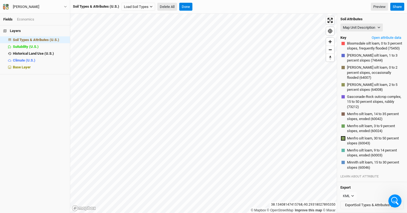
scroll to position [41, 0]
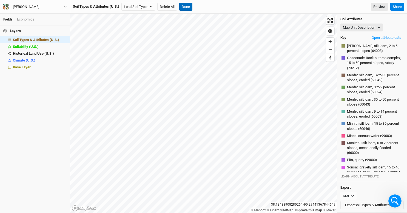
click at [188, 6] on button "Done" at bounding box center [185, 7] width 13 height 8
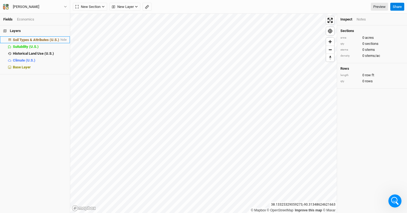
click at [44, 39] on span "Soil Types & Attributes (U.S.)" at bounding box center [36, 40] width 46 height 4
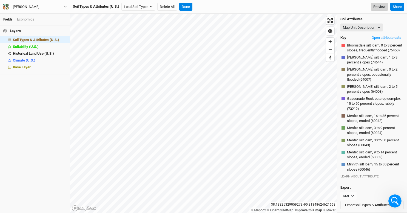
scroll to position [0, 0]
click at [377, 30] on button "Map Unit Description" at bounding box center [361, 28] width 42 height 8
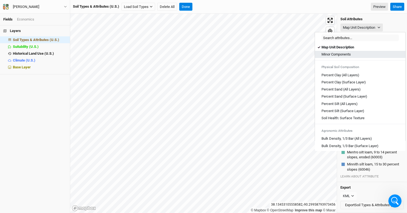
click at [337, 55] on Components "Minor Components" at bounding box center [335, 54] width 29 height 5
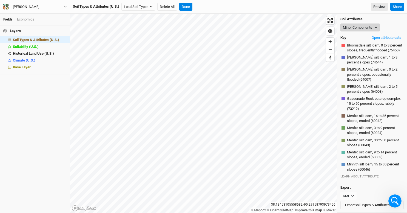
click at [374, 26] on button "Minor Components" at bounding box center [359, 28] width 39 height 8
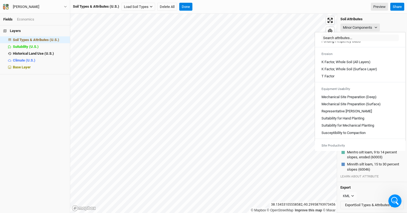
scroll to position [303, 0]
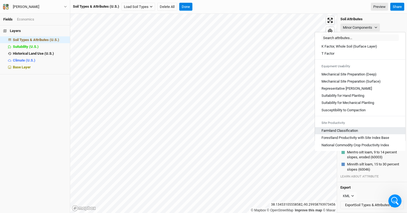
click at [341, 128] on Classification "Farmland Classification" at bounding box center [339, 130] width 36 height 5
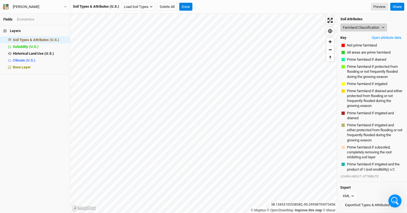
click at [372, 27] on button "Farmland Classification" at bounding box center [363, 28] width 47 height 8
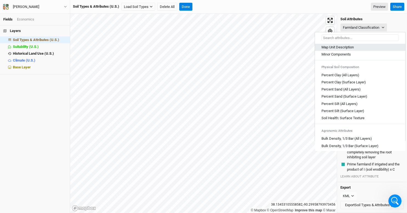
click at [340, 45] on Description "Map Unit Description" at bounding box center [337, 47] width 32 height 5
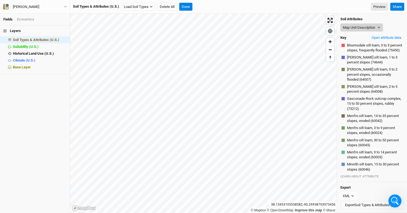
click at [377, 27] on button "Map Unit Description" at bounding box center [361, 28] width 42 height 8
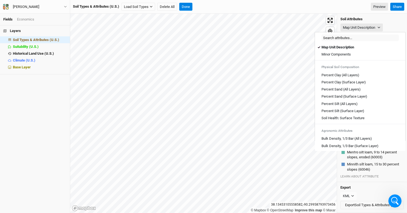
scroll to position [29, 0]
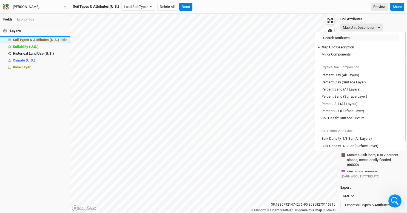
click at [63, 40] on span "hide" at bounding box center [62, 39] width 7 height 7
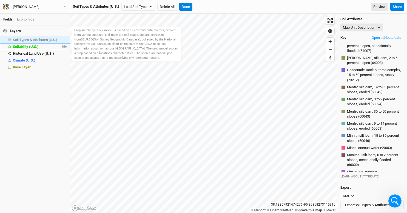
click at [26, 47] on span "Suitability (U.S.)" at bounding box center [26, 47] width 26 height 4
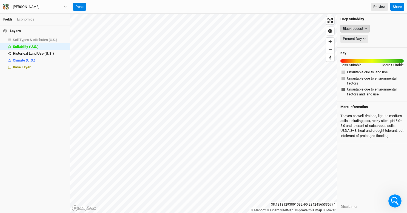
click at [364, 30] on button "Black Locust" at bounding box center [354, 29] width 29 height 8
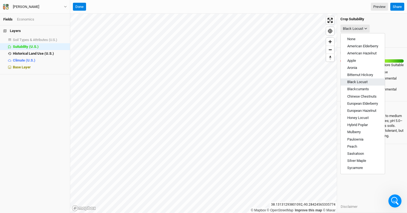
click at [354, 85] on button "Black Locust" at bounding box center [362, 82] width 44 height 7
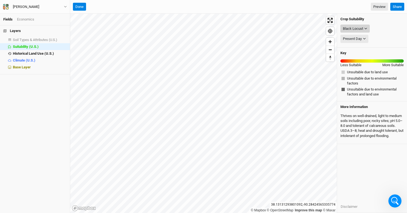
click at [364, 25] on button "Black Locust" at bounding box center [354, 29] width 29 height 8
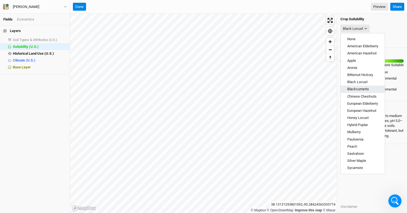
click at [359, 87] on span "Blackcurrants" at bounding box center [358, 89] width 22 height 4
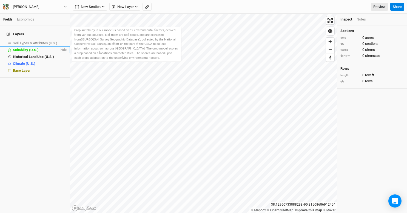
click at [25, 48] on span "Suitability (U.S.)" at bounding box center [26, 50] width 26 height 4
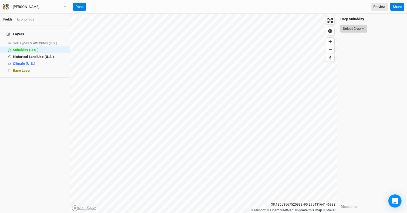
click at [361, 30] on button "Select Crop" at bounding box center [353, 29] width 27 height 8
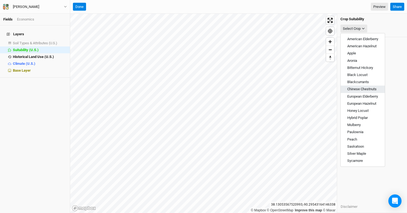
click at [359, 89] on span "Chinese Chestnuts" at bounding box center [361, 89] width 29 height 4
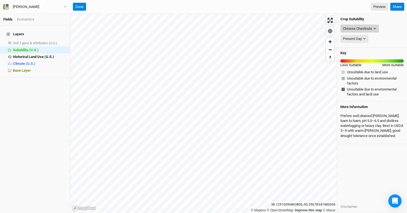
click at [372, 25] on button "Chinese Chestnuts" at bounding box center [359, 29] width 38 height 8
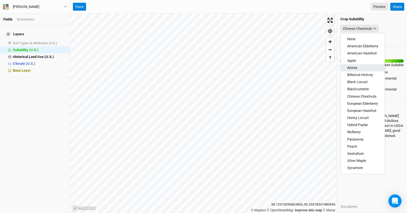
click at [353, 67] on span "Aronia" at bounding box center [352, 68] width 10 height 4
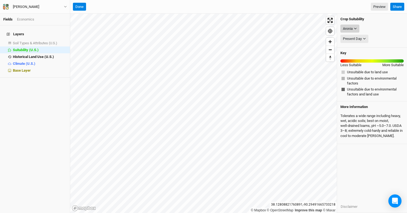
click at [353, 30] on button "Aronia" at bounding box center [349, 29] width 19 height 8
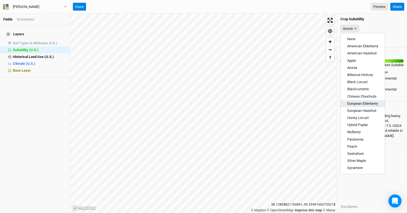
click at [354, 102] on span "European Elderberry" at bounding box center [362, 104] width 31 height 4
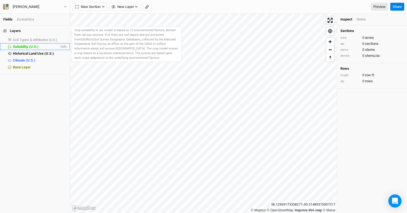
click at [28, 46] on span "Suitability (U.S.)" at bounding box center [26, 47] width 26 height 4
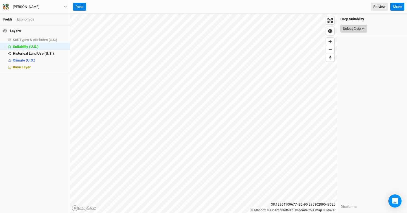
click at [359, 30] on div "Select Crop" at bounding box center [351, 28] width 18 height 5
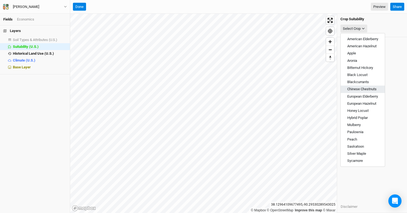
click at [361, 91] on button "Chinese Chestnuts" at bounding box center [362, 89] width 44 height 7
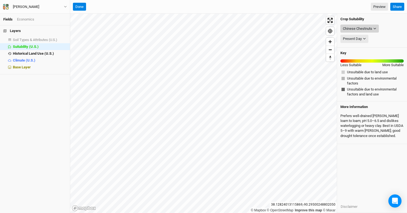
click at [370, 28] on div "Chinese Chestnuts" at bounding box center [356, 28] width 29 height 5
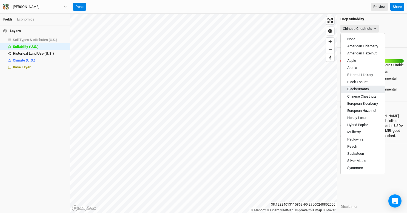
click at [353, 88] on span "Blackcurrants" at bounding box center [358, 89] width 22 height 4
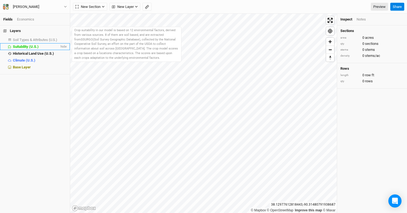
click at [31, 48] on span "Suitability (U.S.)" at bounding box center [26, 47] width 26 height 4
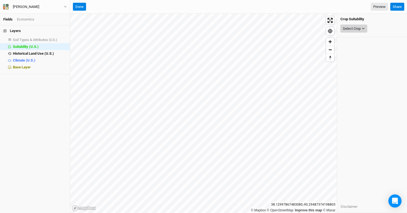
click at [361, 28] on button "Select Crop" at bounding box center [353, 29] width 27 height 8
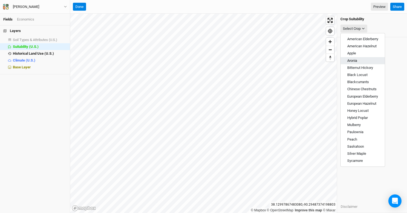
click at [355, 61] on span "Aronia" at bounding box center [352, 61] width 10 height 4
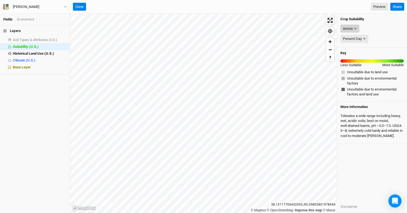
click at [354, 28] on icon "button" at bounding box center [354, 28] width 3 height 3
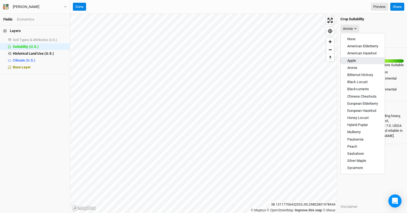
click at [351, 63] on button "Apple" at bounding box center [362, 60] width 44 height 7
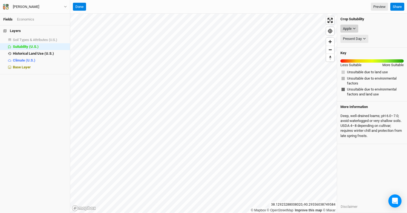
click at [354, 27] on icon "button" at bounding box center [353, 28] width 3 height 3
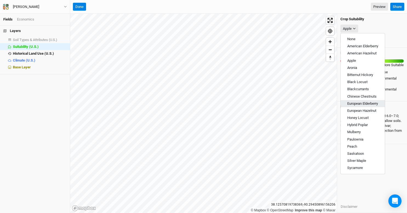
click at [352, 101] on button "European Elderberry" at bounding box center [362, 103] width 44 height 7
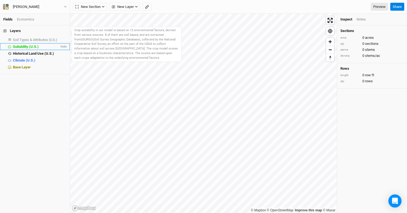
click at [26, 46] on span "Suitability (U.S.)" at bounding box center [26, 47] width 26 height 4
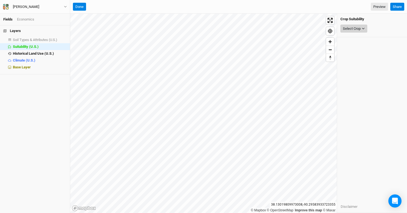
click at [357, 27] on div "Select Crop" at bounding box center [351, 28] width 18 height 5
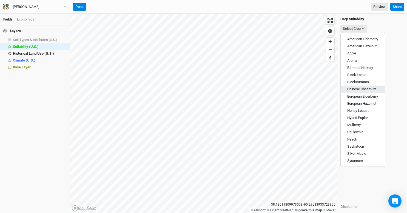
click at [355, 87] on span "Chinese Chestnuts" at bounding box center [361, 89] width 29 height 4
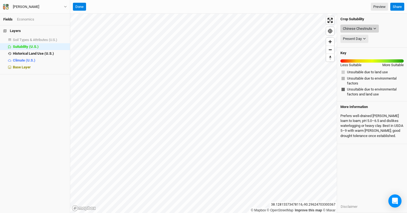
click at [370, 30] on div "Chinese Chestnuts" at bounding box center [356, 28] width 29 height 5
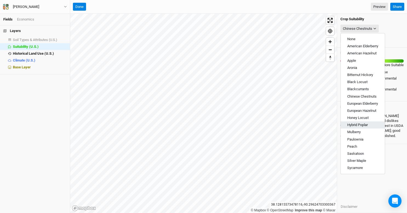
click at [348, 122] on button "Hybrid Poplar" at bounding box center [362, 125] width 44 height 7
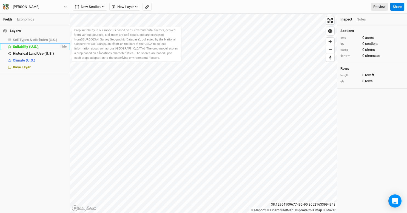
click at [38, 48] on span "Suitability (U.S.)" at bounding box center [26, 47] width 26 height 4
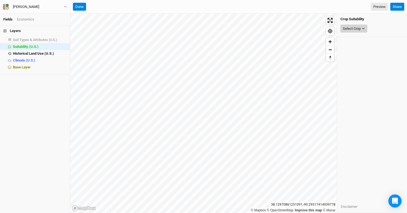
click at [367, 31] on button "Select Crop" at bounding box center [353, 29] width 27 height 8
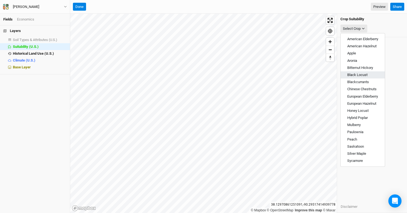
click at [362, 76] on span "Black Locust" at bounding box center [357, 75] width 20 height 4
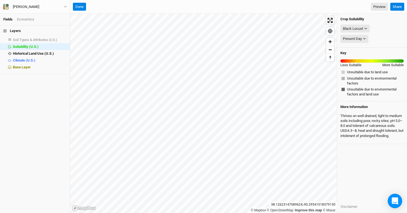
click at [395, 200] on icon "Open Intercom Messenger" at bounding box center [394, 201] width 6 height 7
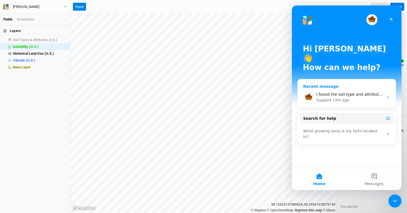
click at [325, 87] on div "I found the soil type and attributes features. pls disregard that question Supp…" at bounding box center [346, 97] width 98 height 20
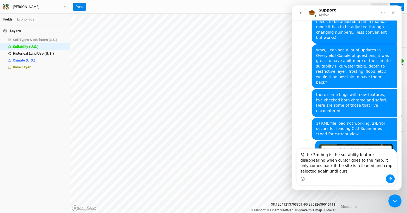
scroll to position [517, 0]
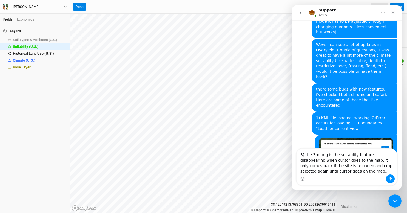
type textarea "3) the 3rd bug is the suitablity feature disappearing when cursor goes to the m…"
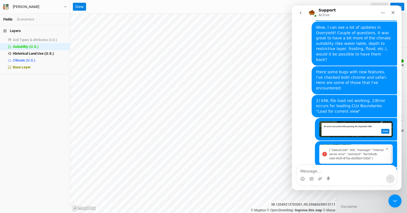
scroll to position [534, 0]
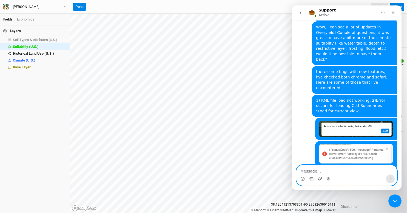
click at [319, 178] on icon "Upload attachment" at bounding box center [320, 179] width 4 height 4
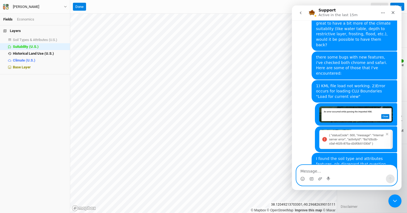
scroll to position [547, 0]
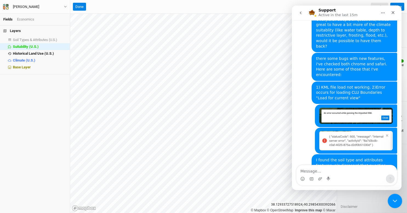
click at [393, 202] on icon "Close Intercom Messenger" at bounding box center [393, 200] width 7 height 7
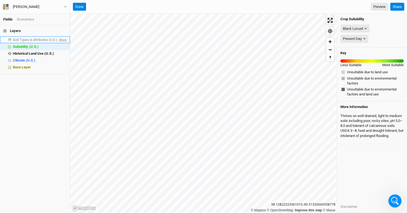
click at [61, 39] on span "show" at bounding box center [62, 39] width 9 height 7
click at [39, 39] on span "Soil Types & Attributes (U.S.)" at bounding box center [36, 40] width 46 height 4
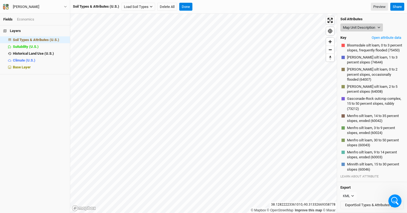
scroll to position [41, 0]
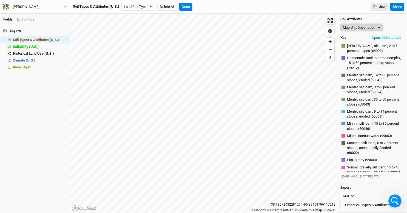
click at [374, 27] on button "Map Unit Description" at bounding box center [361, 28] width 42 height 8
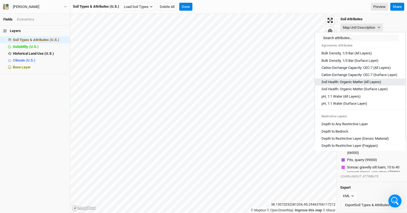
scroll to position [87, 0]
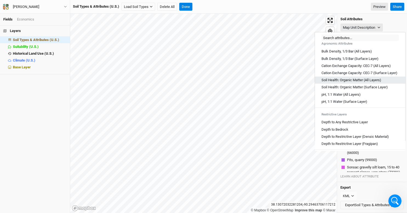
click at [360, 83] on Layers\) "Soil Health: Organic Matter (All Layers)" at bounding box center [351, 80] width 60 height 5
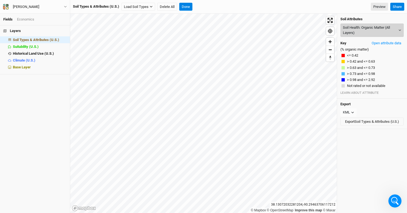
click at [397, 31] on button "Soil Health: Organic Matter (All Layers)" at bounding box center [371, 30] width 63 height 13
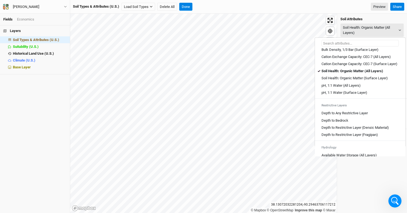
scroll to position [104, 0]
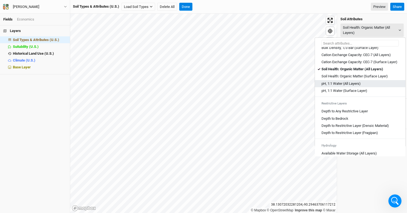
click at [356, 86] on Layers\) "pH, 1:1 Water (All Layers)" at bounding box center [340, 83] width 39 height 5
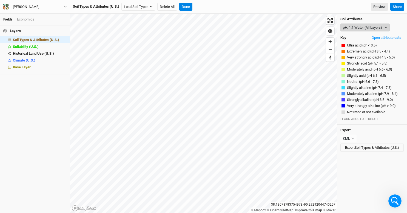
click at [380, 29] on button "pH, 1:1 Water (All Layers)" at bounding box center [364, 28] width 49 height 8
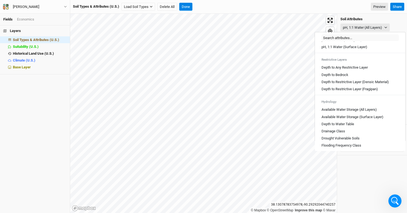
scroll to position [143, 0]
click at [359, 69] on Layer "Depth to Any Restrictive Layer" at bounding box center [344, 66] width 46 height 5
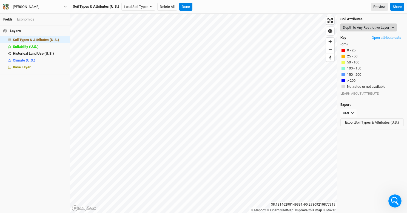
click at [387, 27] on button "Depth to Any Restrictive Layer" at bounding box center [368, 28] width 56 height 8
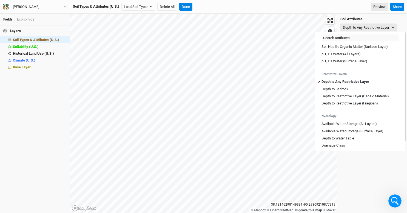
scroll to position [129, 0]
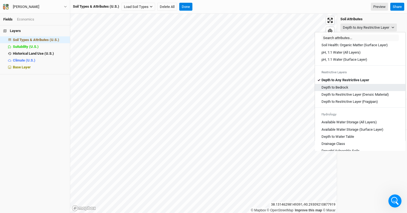
click at [337, 90] on Bedrock "Depth to Bedrock" at bounding box center [334, 87] width 27 height 5
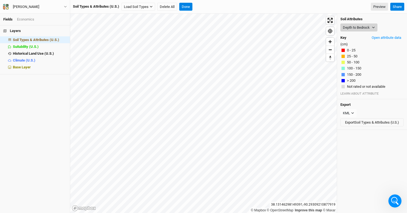
click at [372, 28] on icon "button" at bounding box center [372, 27] width 3 height 3
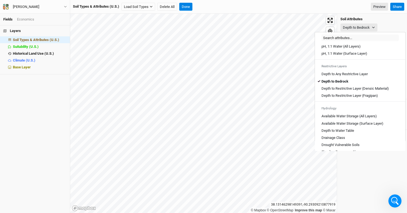
scroll to position [136, 0]
click at [357, 97] on \(Fragipan\) "Depth to Restrictive Layer (Fragipan)" at bounding box center [349, 95] width 56 height 5
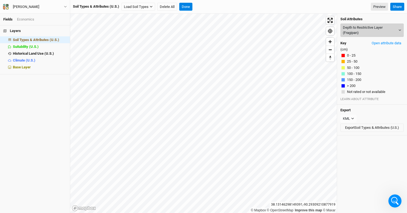
click at [382, 32] on button "Depth to Restrictive Layer (Fragipan)" at bounding box center [371, 30] width 63 height 13
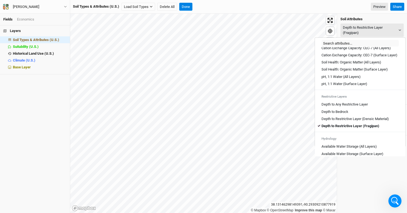
scroll to position [112, 0]
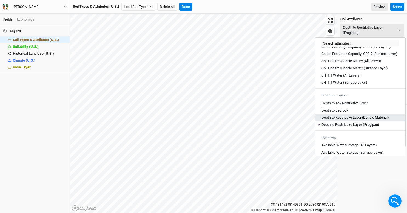
click at [376, 120] on Material\) "Depth to Restrictive Layer (Densic Material)" at bounding box center [354, 117] width 67 height 5
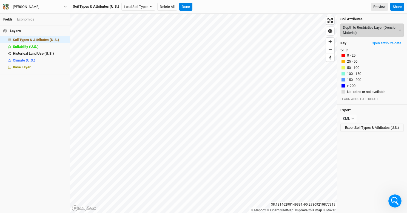
click at [373, 28] on button "Depth to Restrictive Layer (Densic Material)" at bounding box center [371, 30] width 63 height 13
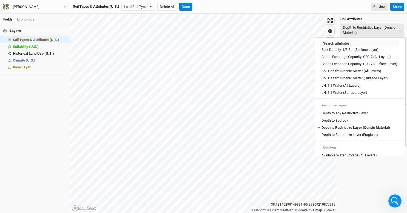
scroll to position [103, 0]
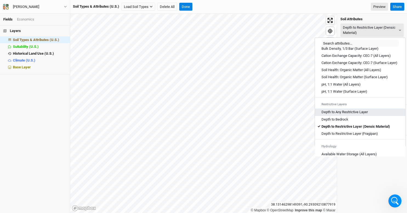
click at [361, 115] on Layer "Depth to Any Restrictive Layer" at bounding box center [344, 112] width 46 height 5
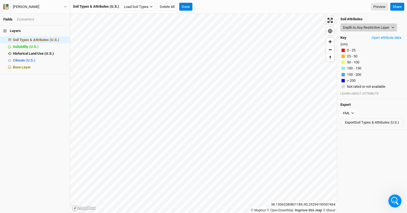
click at [375, 24] on button "Depth to Any Restrictive Layer" at bounding box center [368, 28] width 56 height 8
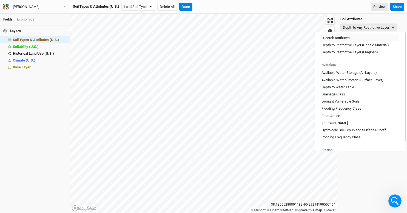
scroll to position [185, 0]
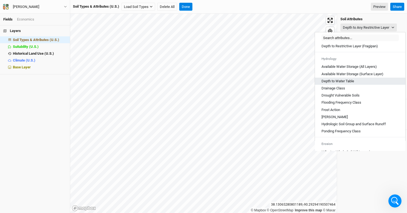
click at [347, 84] on Table "Depth to Water Table" at bounding box center [337, 81] width 33 height 5
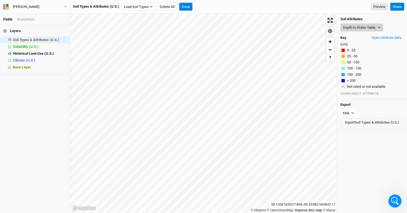
click at [379, 27] on icon "button" at bounding box center [378, 28] width 2 height 2
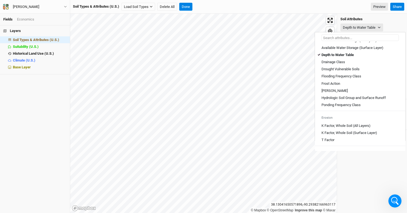
scroll to position [214, 0]
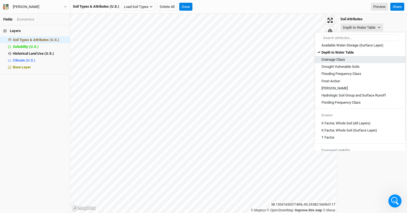
click at [336, 62] on Class "Drainage Class" at bounding box center [333, 59] width 24 height 5
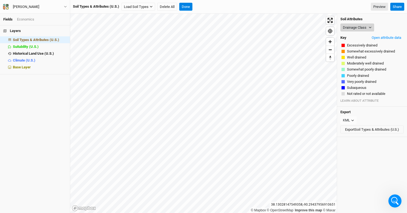
click at [365, 28] on button "Drainage Class" at bounding box center [357, 28] width 34 height 8
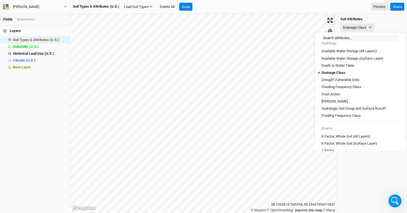
scroll to position [205, 0]
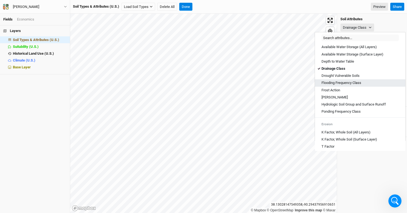
click at [350, 85] on Class "Flooding Frequency Class" at bounding box center [341, 82] width 40 height 5
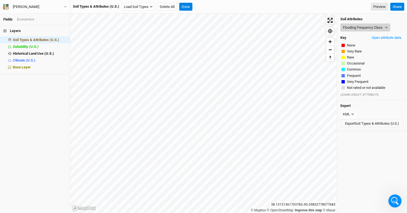
click at [384, 27] on button "Flooding Frequency Class" at bounding box center [365, 28] width 50 height 8
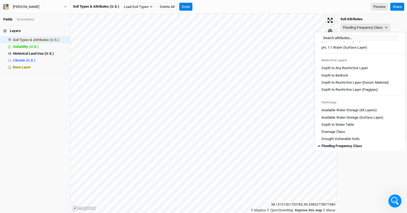
scroll to position [144, 0]
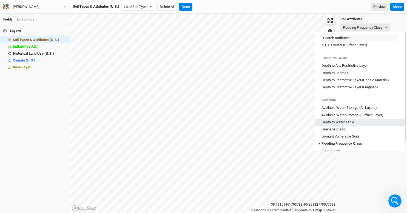
click at [347, 125] on Table "Depth to Water Table" at bounding box center [337, 122] width 33 height 5
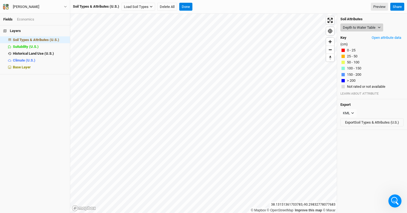
click at [378, 25] on button "Depth to Water Table" at bounding box center [361, 28] width 43 height 8
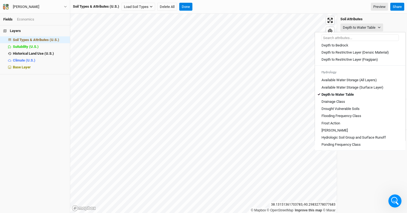
scroll to position [172, 0]
click at [336, 104] on Class "Drainage Class" at bounding box center [333, 101] width 24 height 5
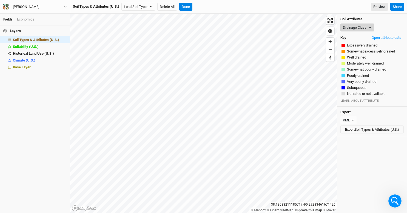
click at [369, 27] on icon "button" at bounding box center [369, 27] width 3 height 3
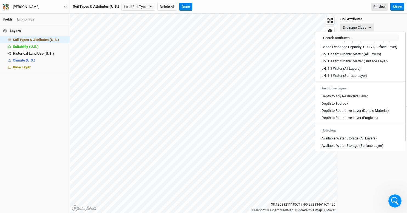
scroll to position [116, 0]
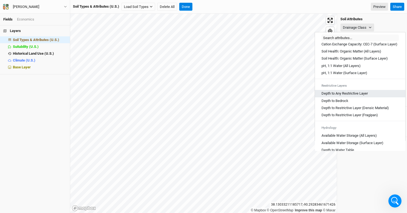
click at [349, 96] on Layer "Depth to Any Restrictive Layer" at bounding box center [344, 93] width 46 height 5
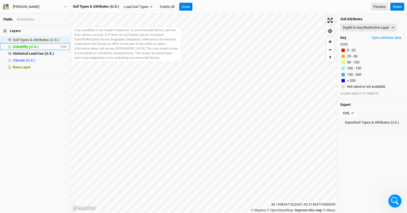
click at [24, 46] on span "Suitability (U.S.)" at bounding box center [26, 47] width 26 height 4
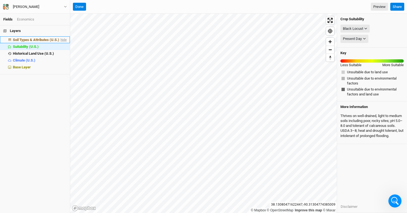
click at [65, 39] on span "hide" at bounding box center [62, 39] width 7 height 7
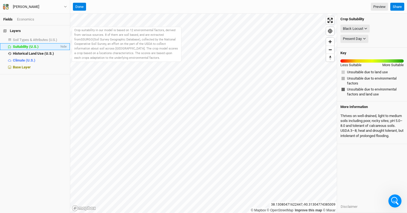
click at [32, 47] on span "Suitability (U.S.)" at bounding box center [26, 47] width 26 height 4
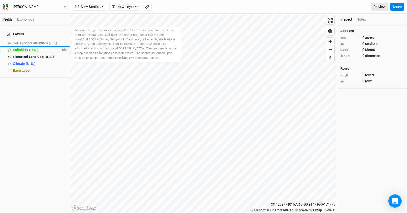
click at [26, 48] on span "Suitability (U.S.)" at bounding box center [26, 50] width 26 height 4
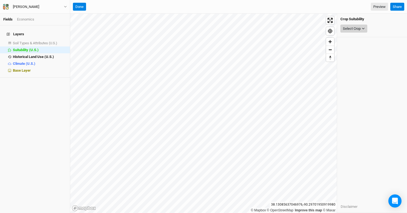
click at [364, 27] on button "Select Crop" at bounding box center [353, 29] width 27 height 8
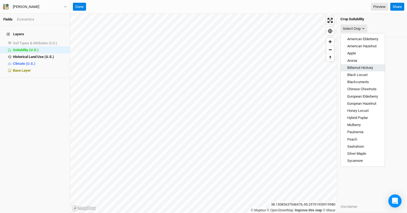
click at [367, 68] on span "Bitternut Hickory" at bounding box center [360, 68] width 26 height 4
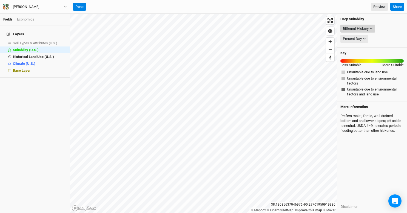
click at [372, 29] on icon "button" at bounding box center [370, 28] width 3 height 3
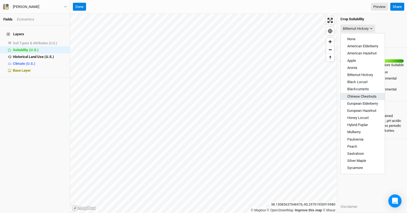
click at [359, 94] on span "Chinese Chestnuts" at bounding box center [361, 96] width 29 height 4
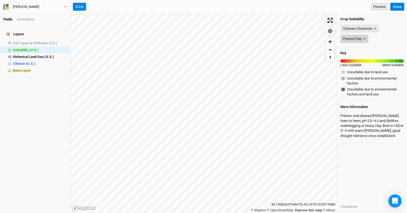
click at [363, 39] on icon "button" at bounding box center [363, 38] width 3 height 3
click at [376, 29] on button "Chinese Chestnuts" at bounding box center [359, 29] width 38 height 8
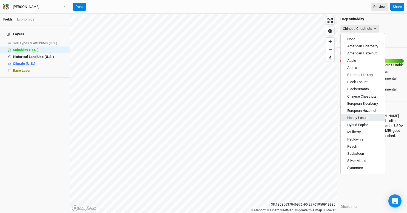
click at [365, 117] on span "Honey Locust" at bounding box center [357, 118] width 21 height 4
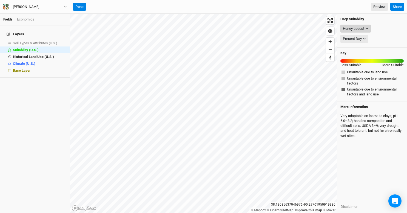
click at [364, 29] on div "Honey Locust" at bounding box center [352, 28] width 21 height 5
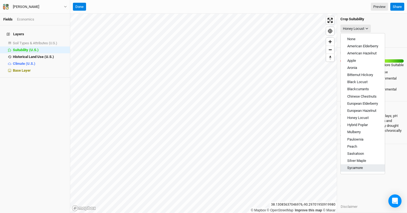
click at [364, 167] on button "Sycamore" at bounding box center [362, 168] width 44 height 7
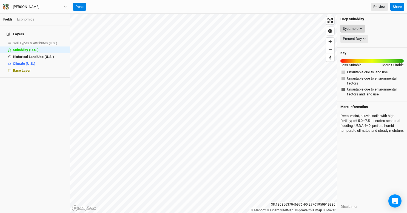
click at [361, 27] on icon "button" at bounding box center [360, 28] width 3 height 3
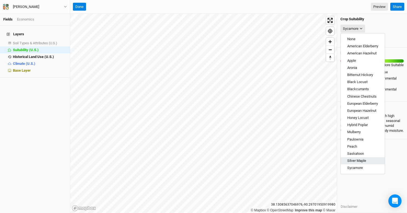
click at [367, 161] on button "Silver Maple" at bounding box center [362, 160] width 44 height 7
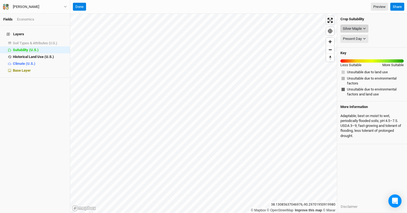
click at [363, 31] on button "Silver Maple" at bounding box center [354, 29] width 28 height 8
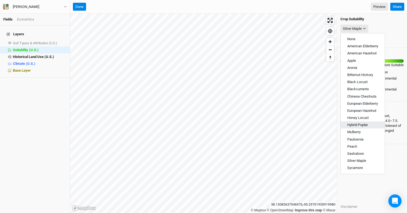
click at [363, 128] on button "Hybrid Poplar" at bounding box center [362, 125] width 44 height 7
